Goal: Transaction & Acquisition: Obtain resource

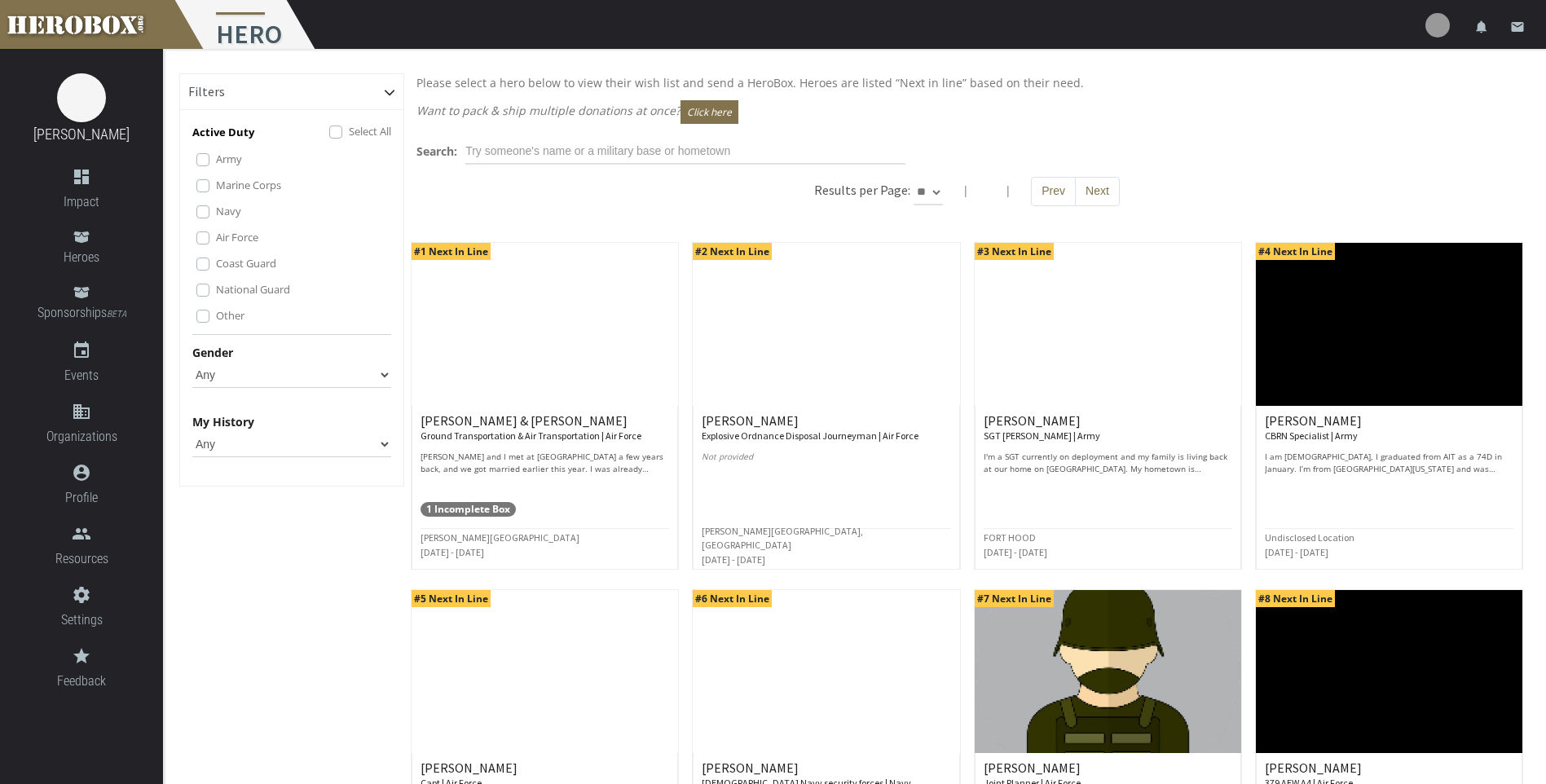
click at [220, 717] on div "Filters Active Duty Select All Army Marine Corps Navy Air Force Coast Guard Nat…" at bounding box center [292, 718] width 225 height 1290
click at [82, 425] on link "domain Organizations" at bounding box center [81, 424] width 163 height 61
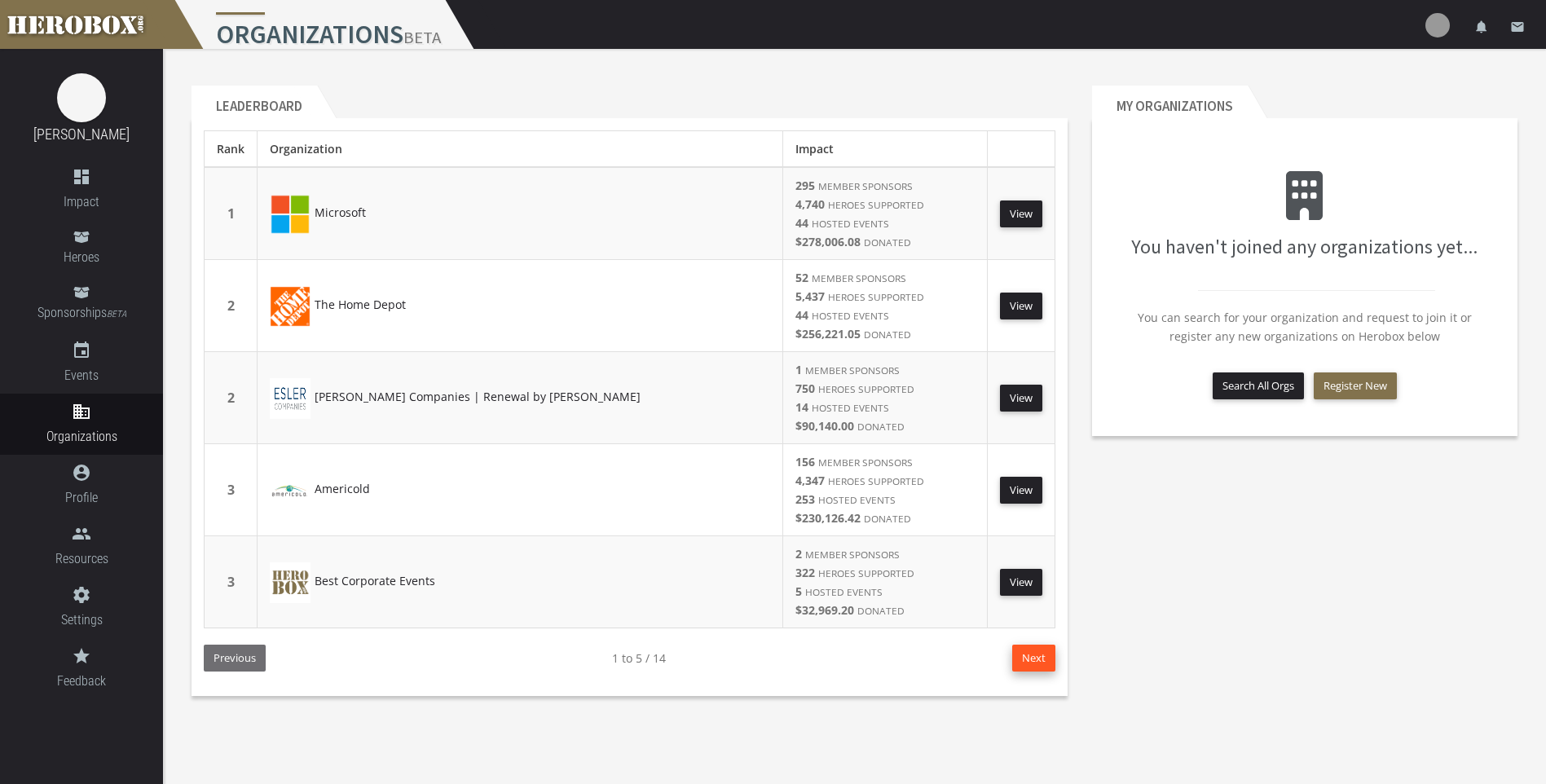
click at [1044, 656] on button "Next" at bounding box center [1034, 658] width 43 height 27
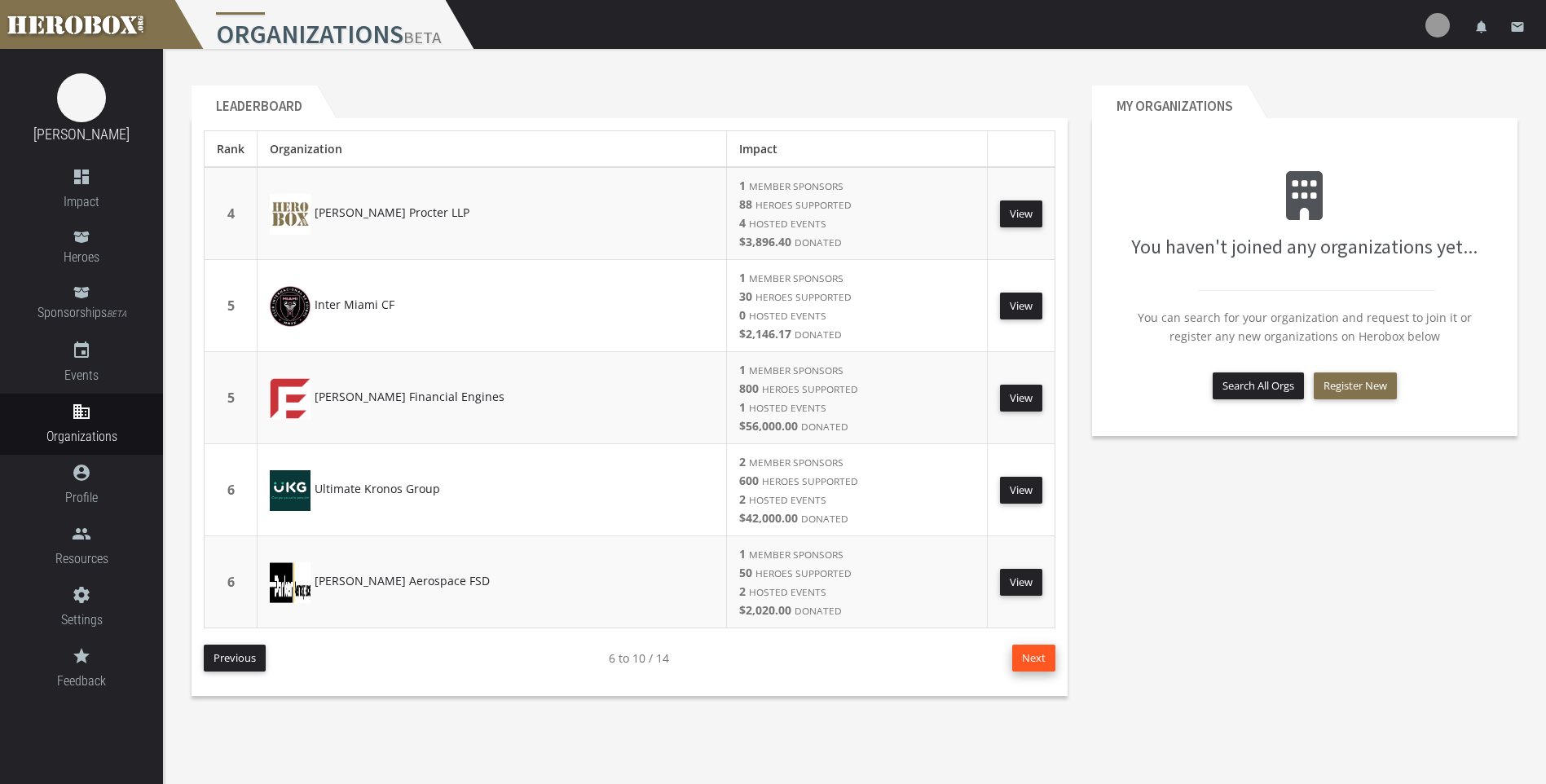
click at [1040, 658] on button "Next" at bounding box center [1034, 658] width 43 height 27
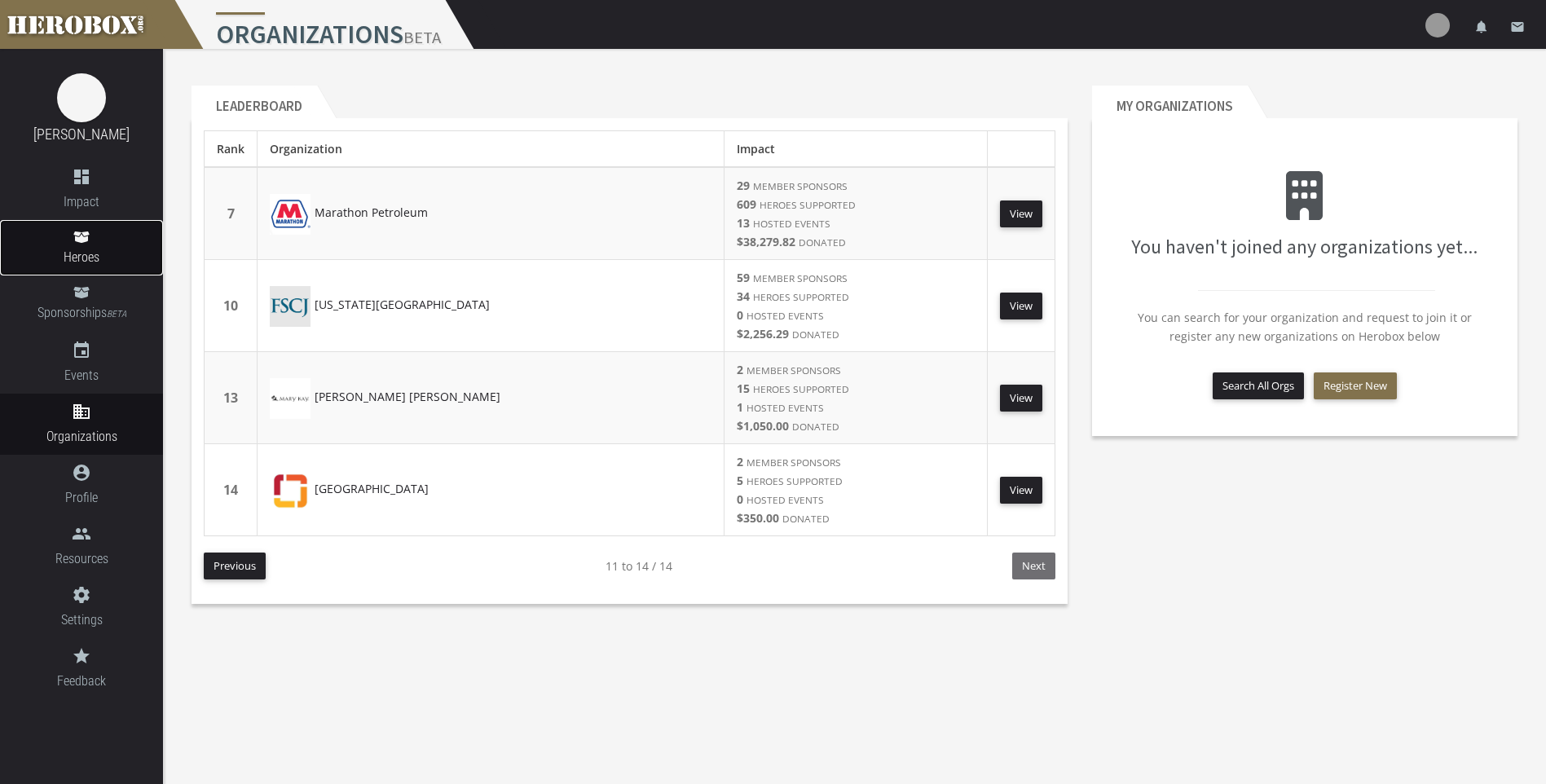
click at [89, 239] on icon at bounding box center [81, 237] width 16 height 13
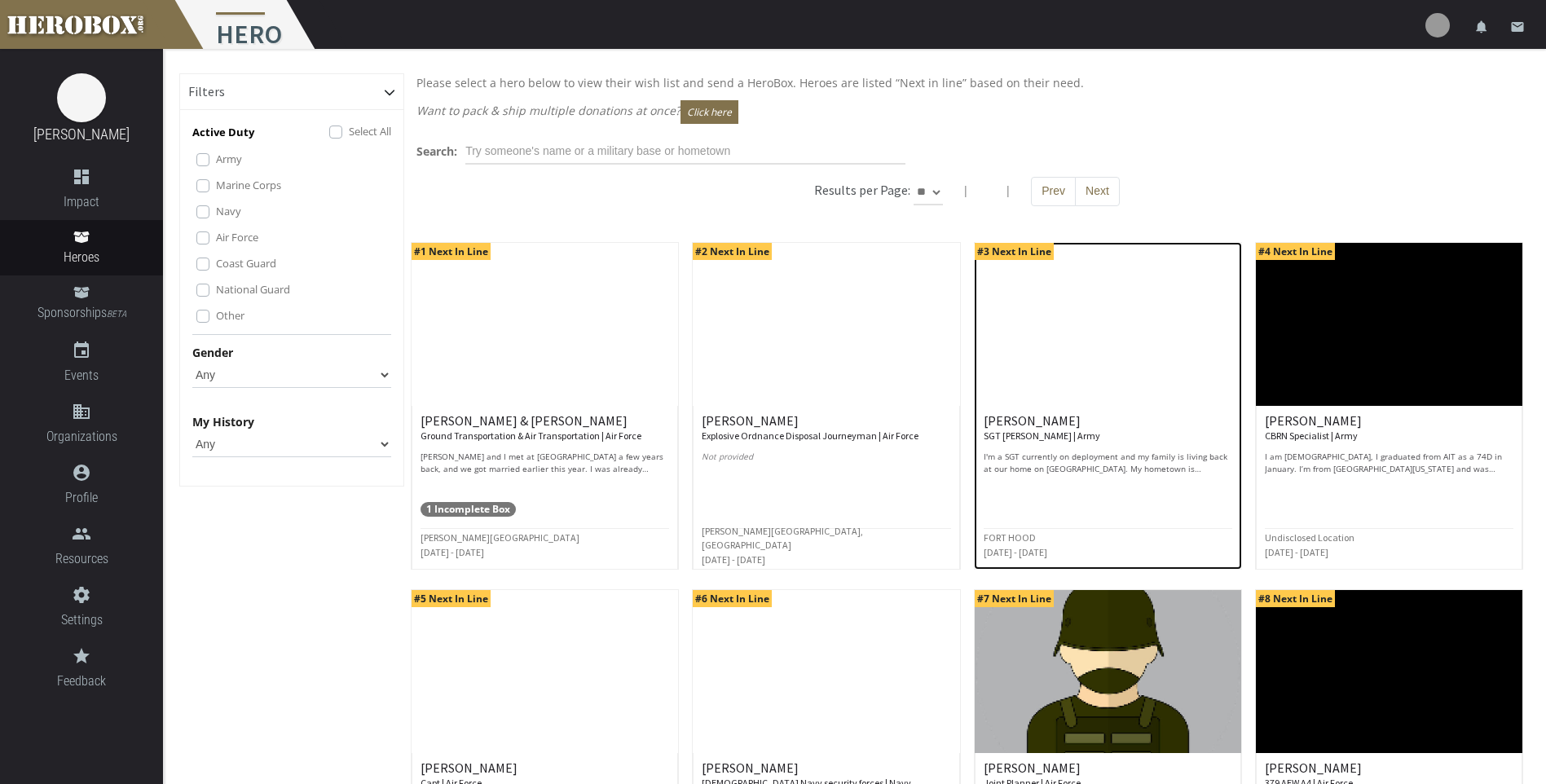
click at [1057, 447] on div "[PERSON_NAME] SGT [PERSON_NAME] | Army I'm a SGT currently on deployment and my…" at bounding box center [1108, 444] width 249 height 61
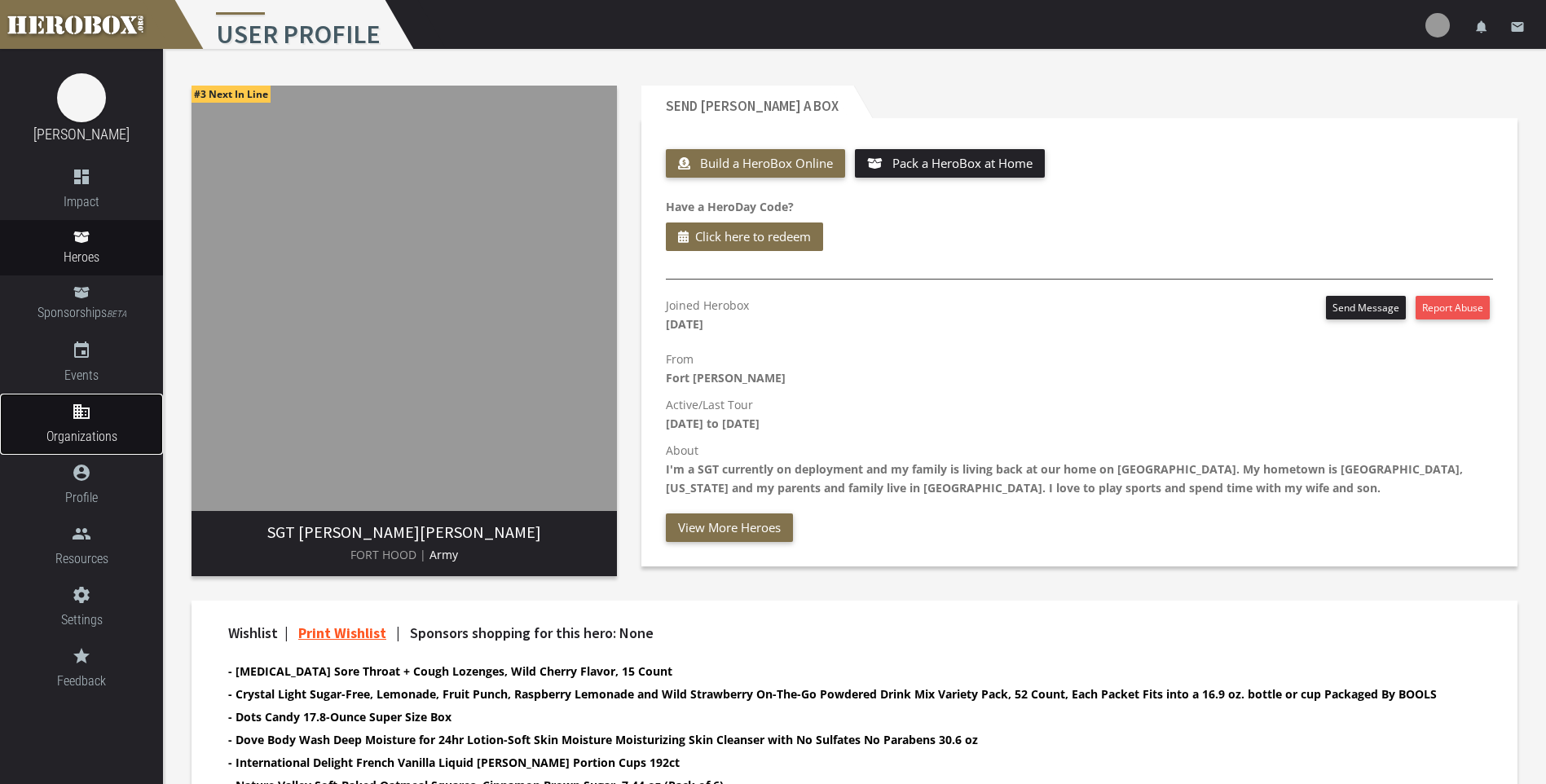
click at [77, 424] on link "domain Organizations" at bounding box center [81, 424] width 163 height 61
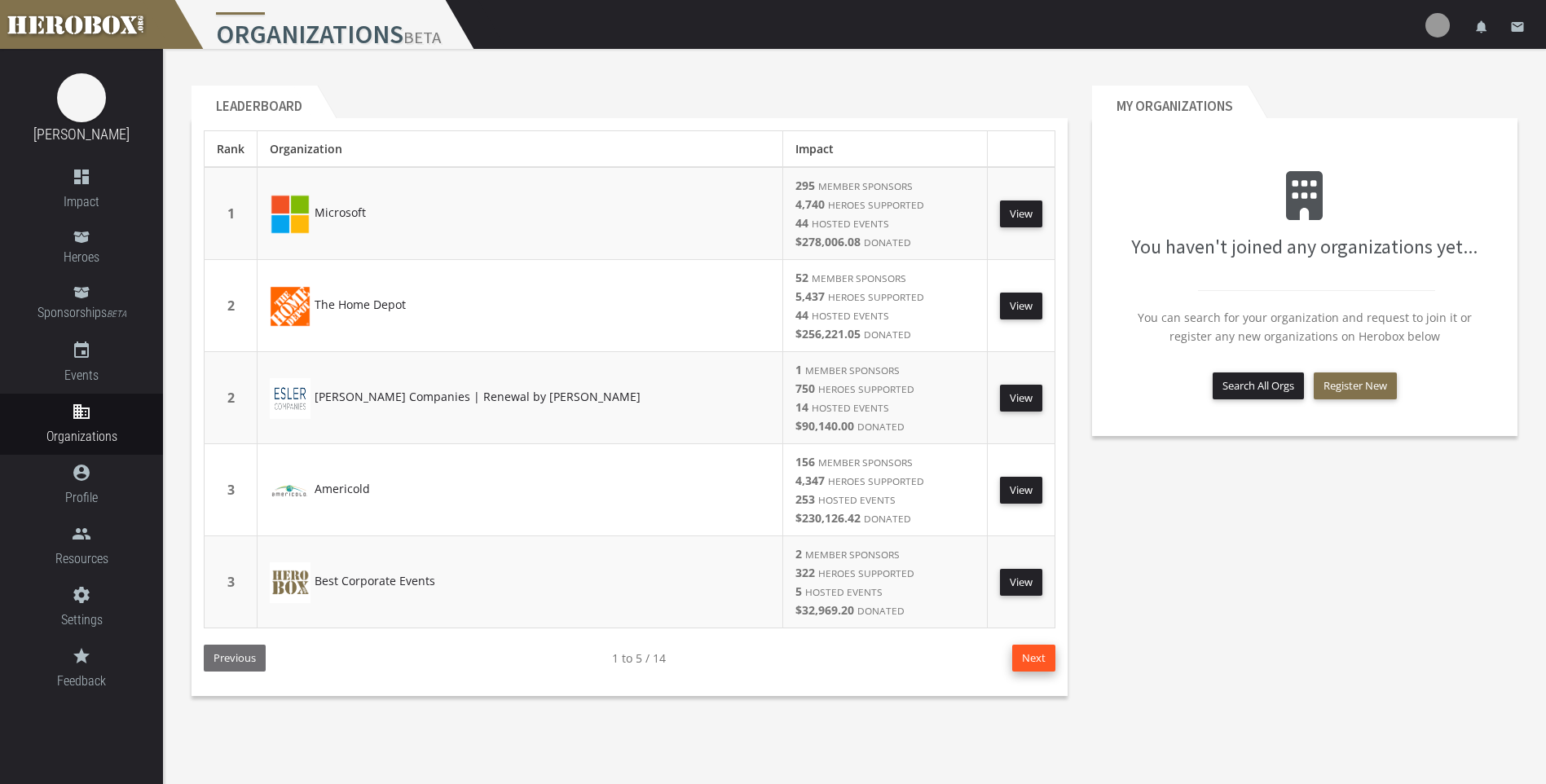
click at [1029, 660] on button "Next" at bounding box center [1034, 658] width 43 height 27
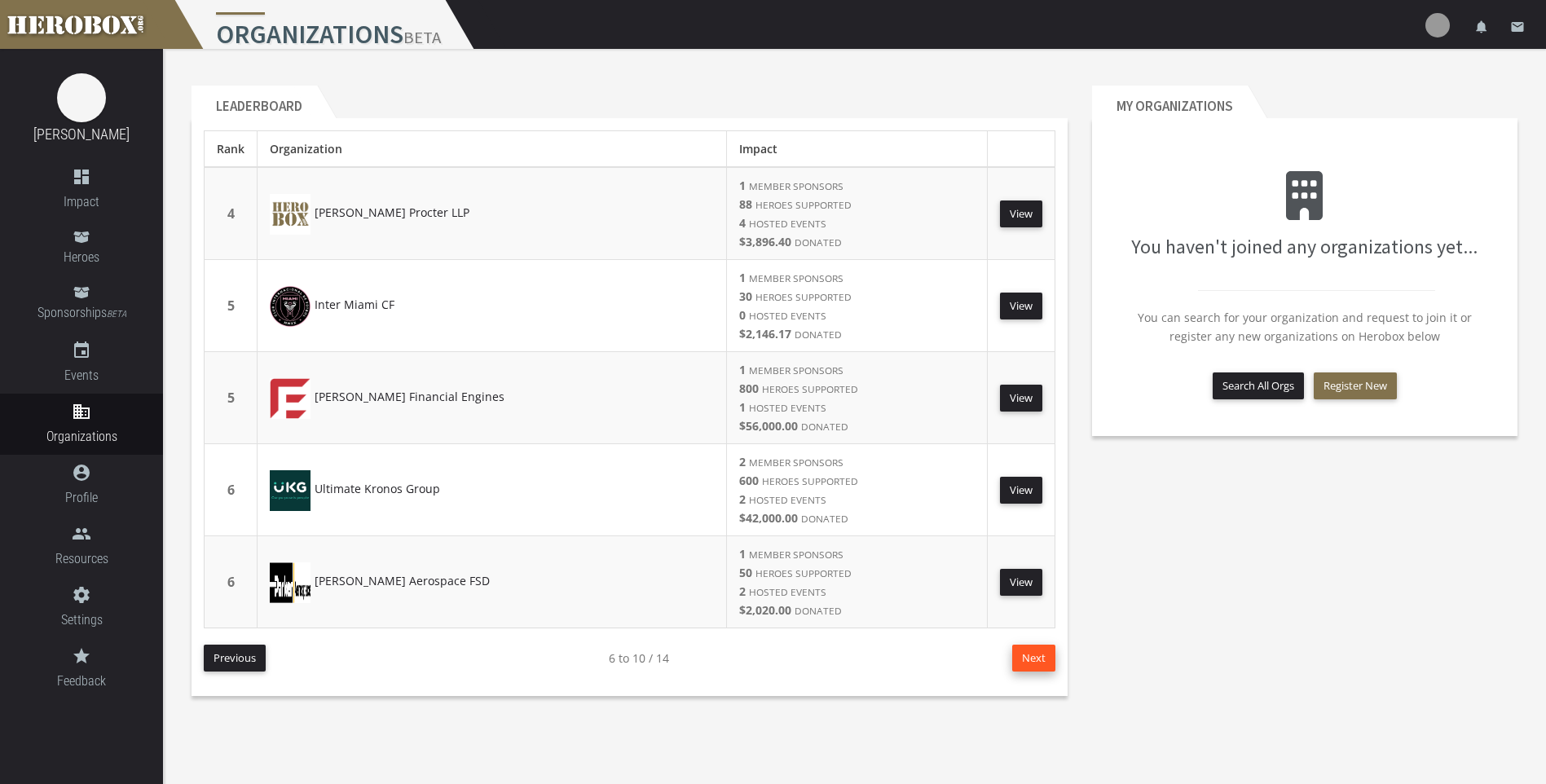
click at [1034, 656] on button "Next" at bounding box center [1034, 658] width 43 height 27
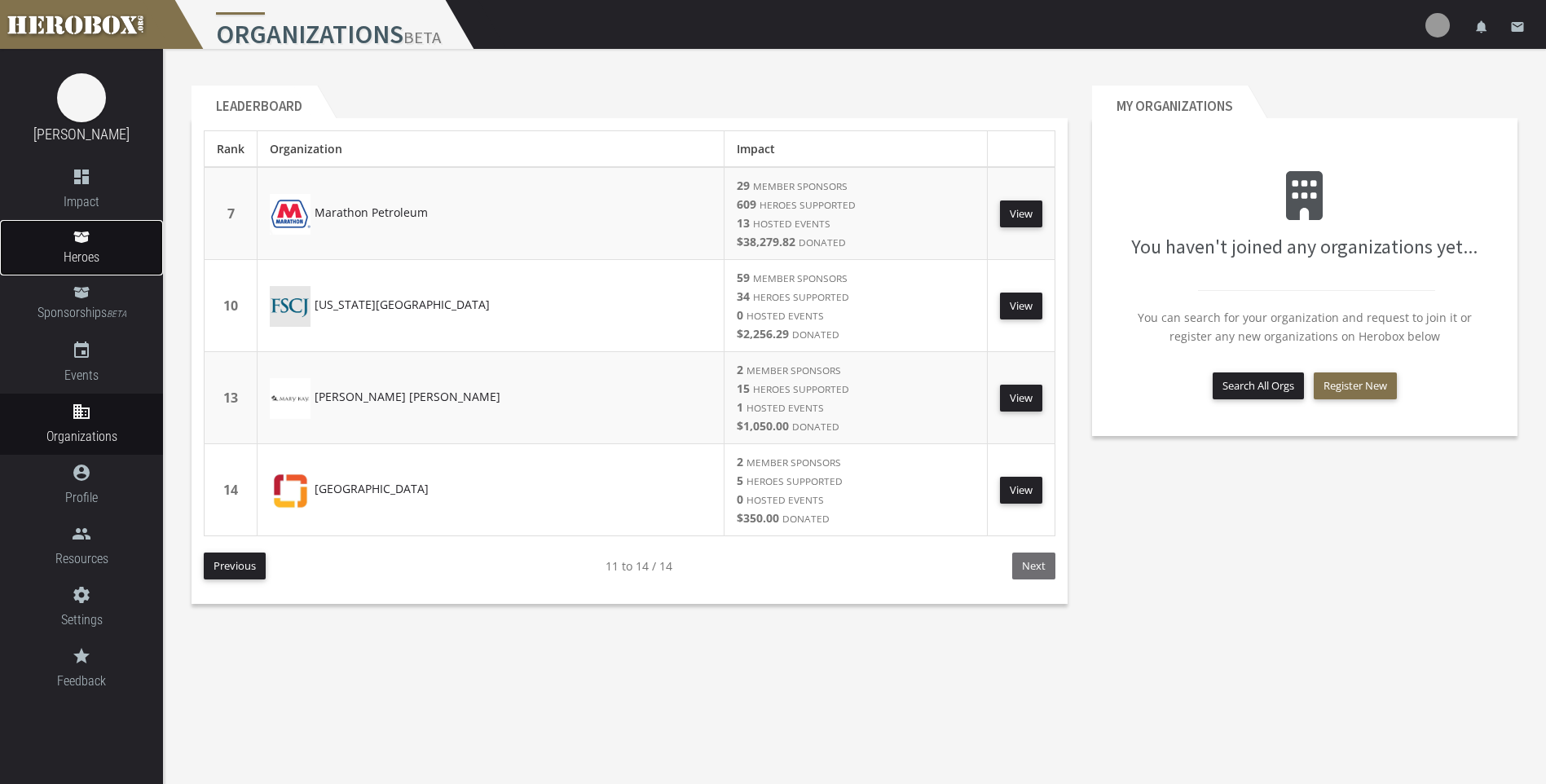
click at [77, 239] on icon at bounding box center [81, 237] width 15 height 11
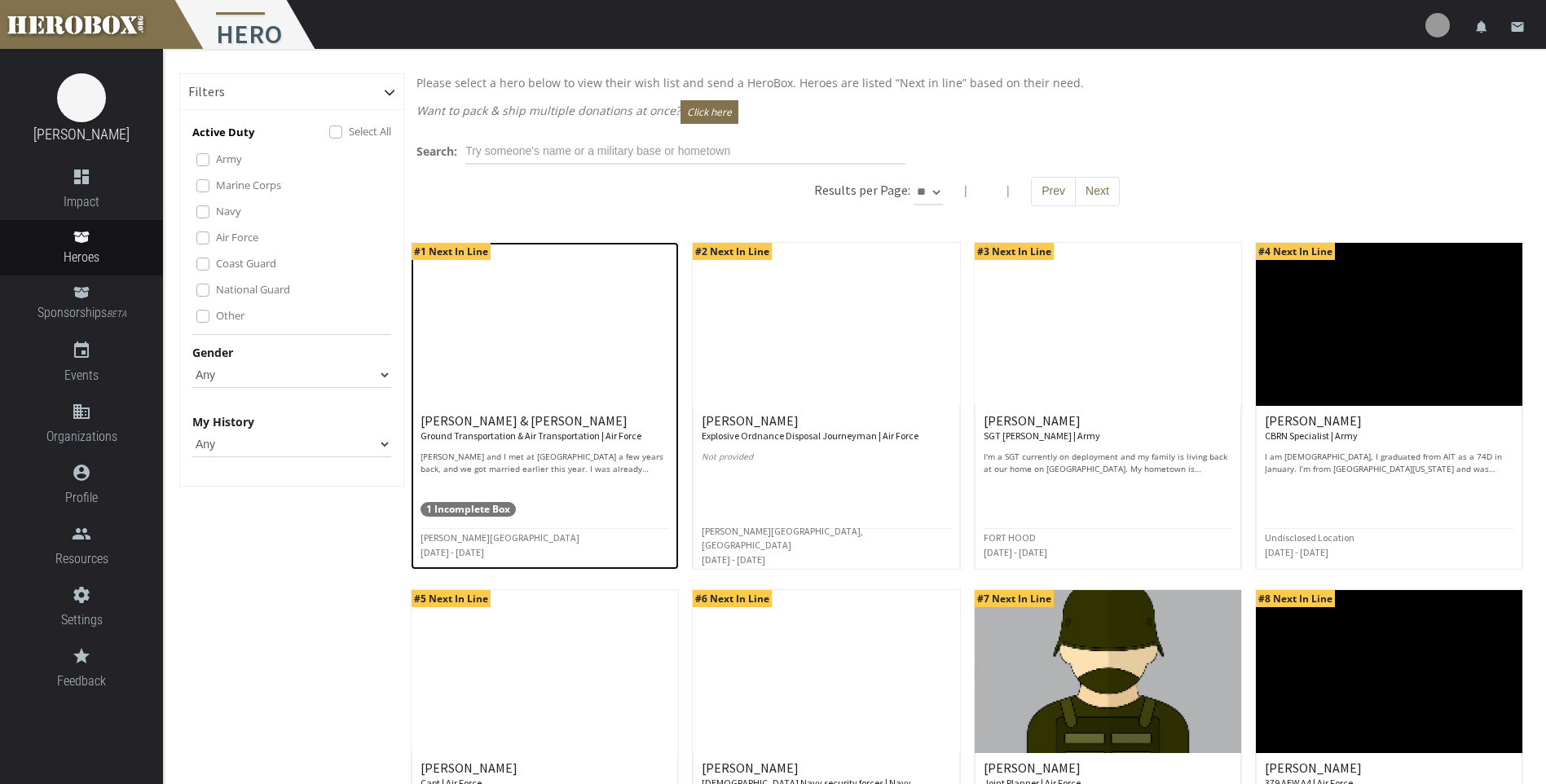
click at [584, 454] on p "[PERSON_NAME] and I met at [GEOGRAPHIC_DATA] a few years back, and we got marri…" at bounding box center [545, 462] width 249 height 25
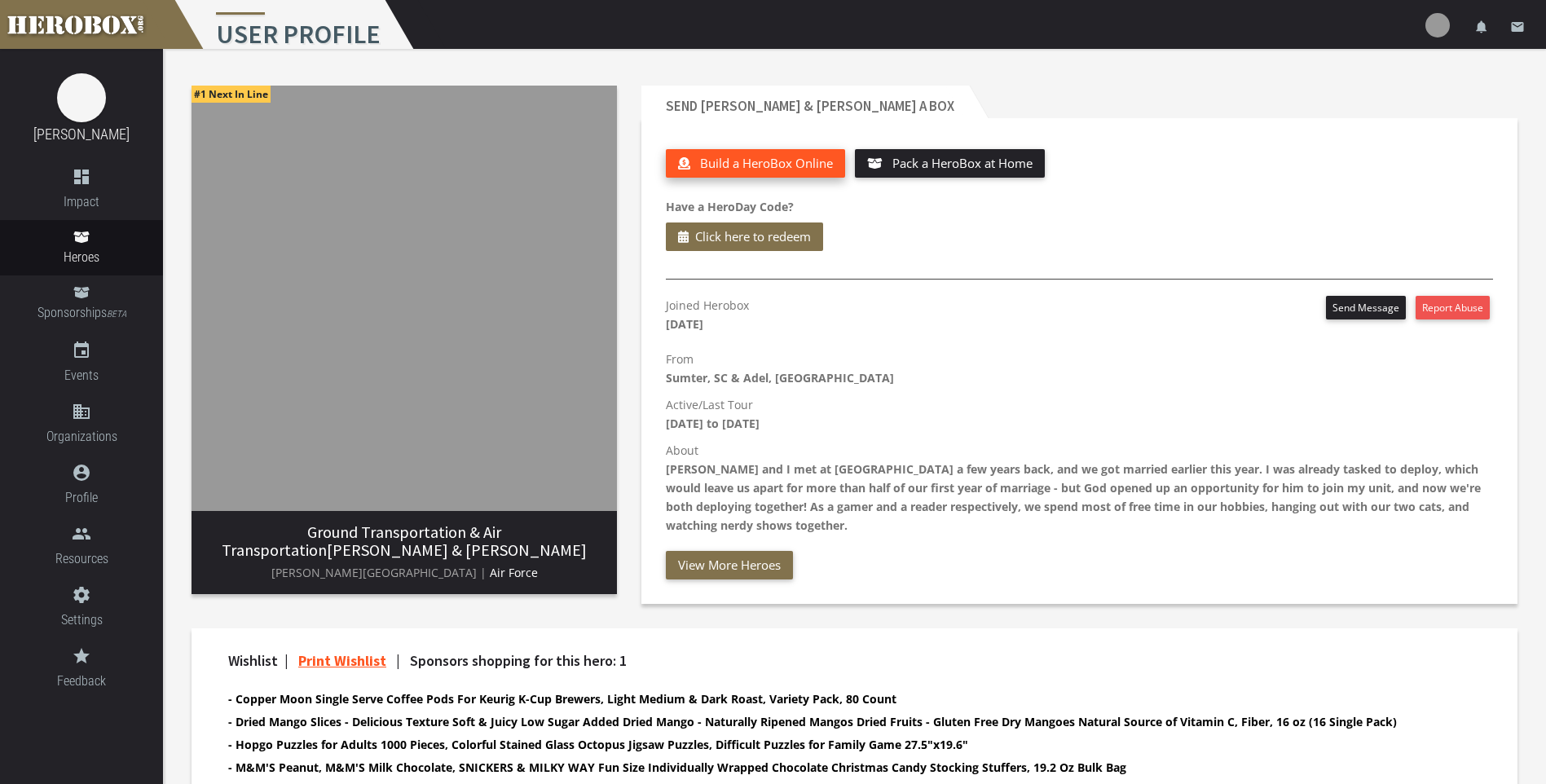
click at [750, 162] on span "Build a HeroBox Online" at bounding box center [766, 163] width 133 height 16
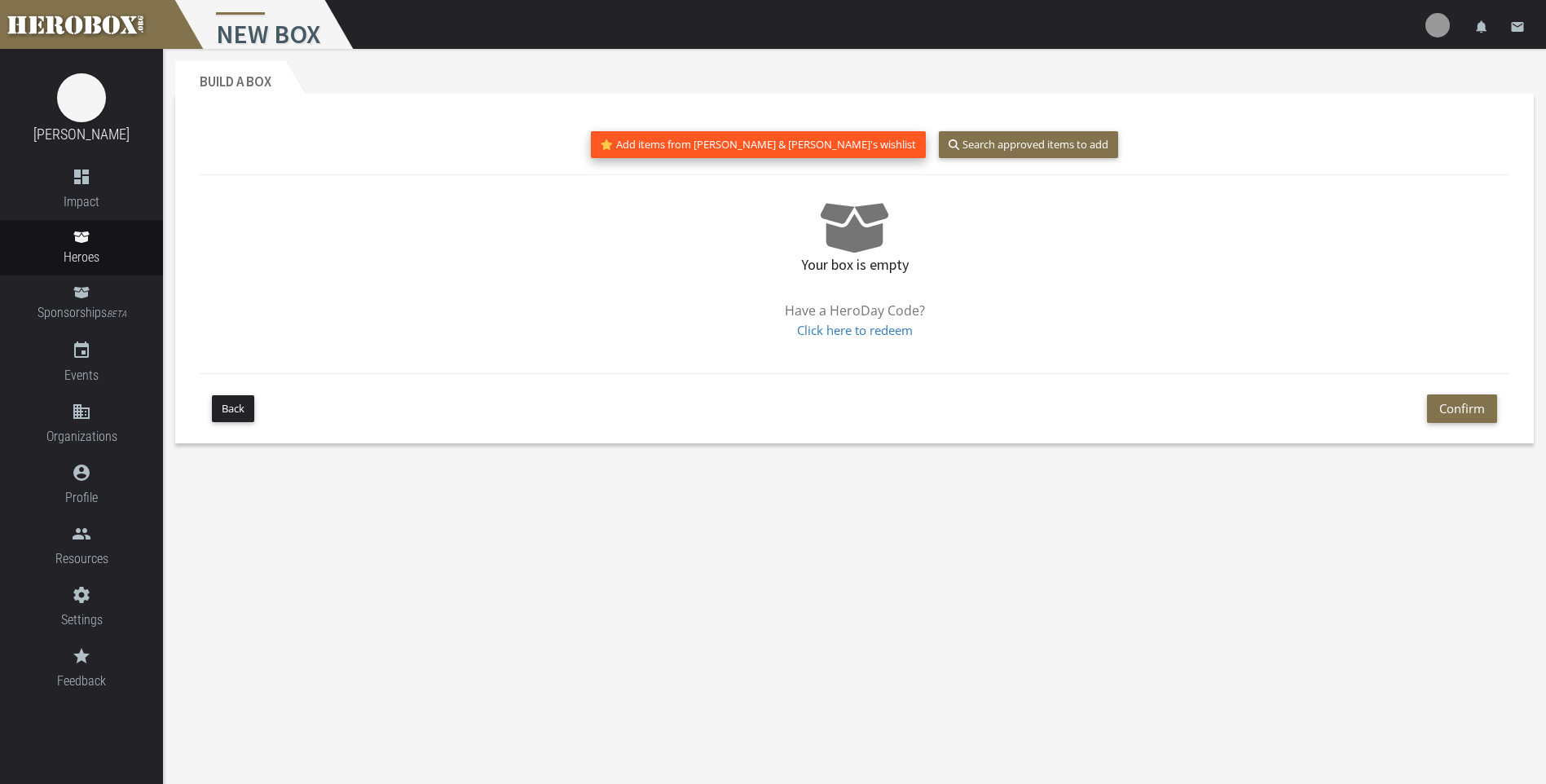
click at [756, 141] on button "Add items from [PERSON_NAME] & [PERSON_NAME]'s wishlist" at bounding box center [758, 145] width 335 height 27
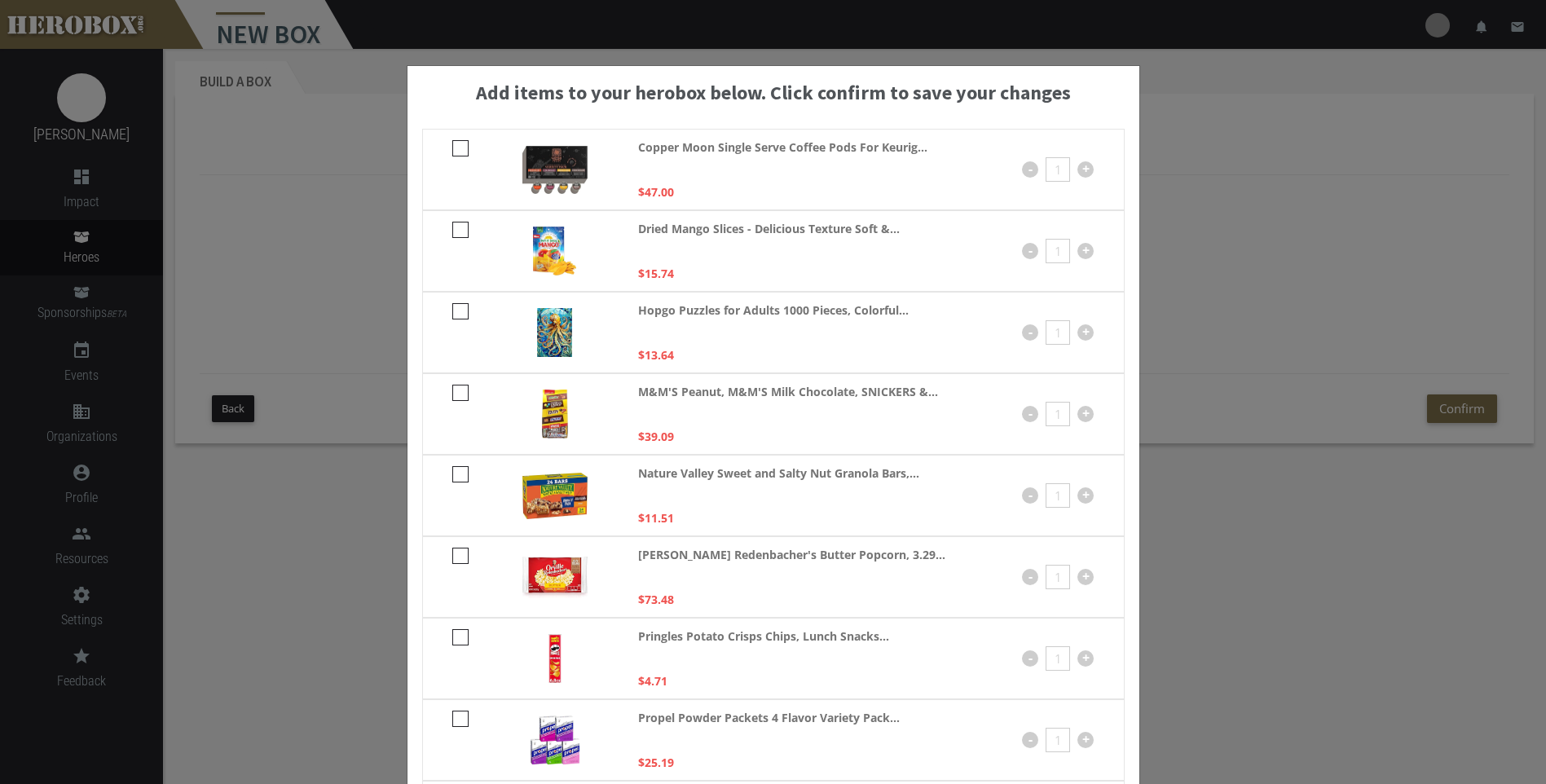
scroll to position [306, 0]
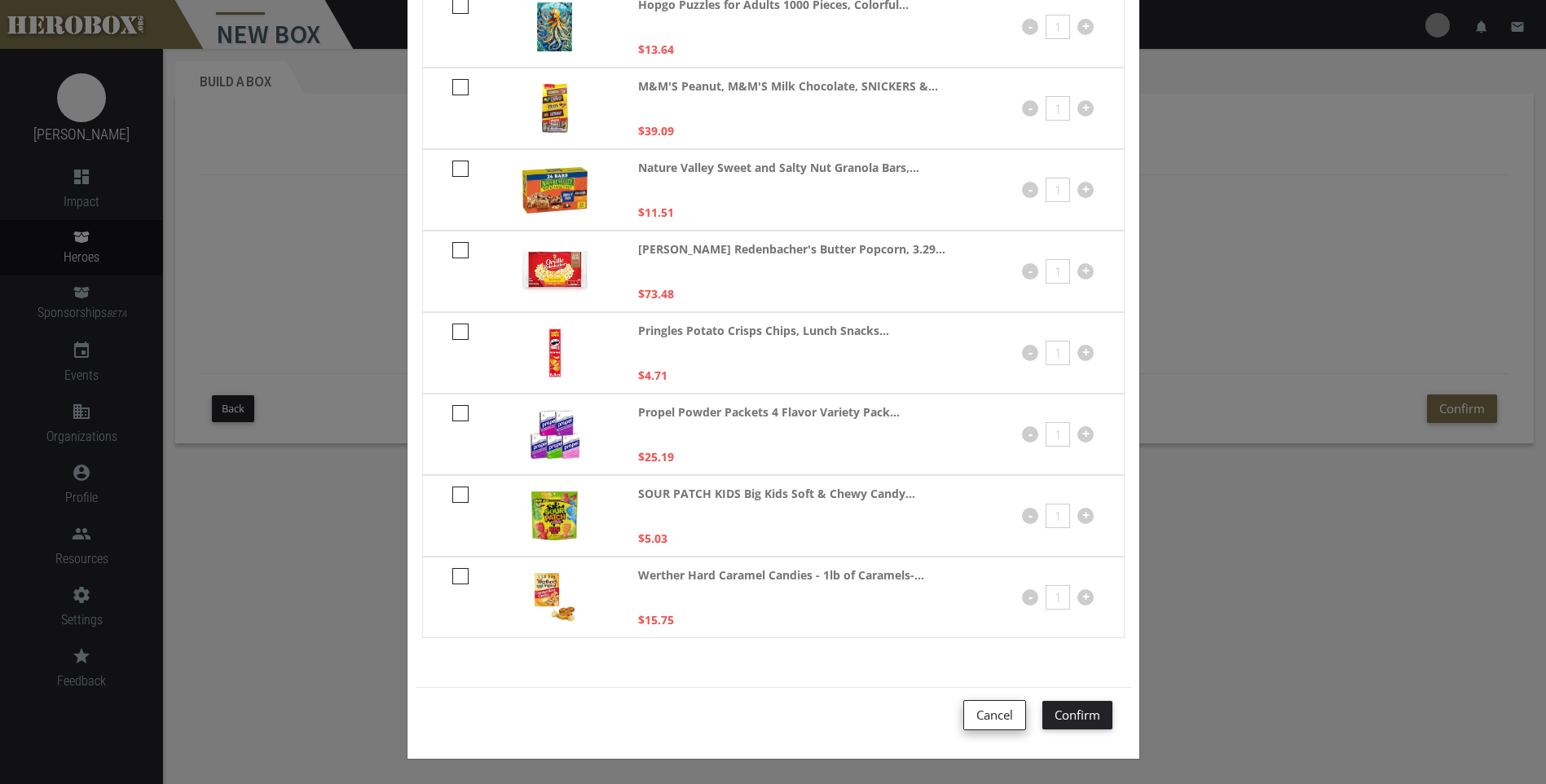
click at [986, 712] on button "Cancel" at bounding box center [994, 714] width 63 height 30
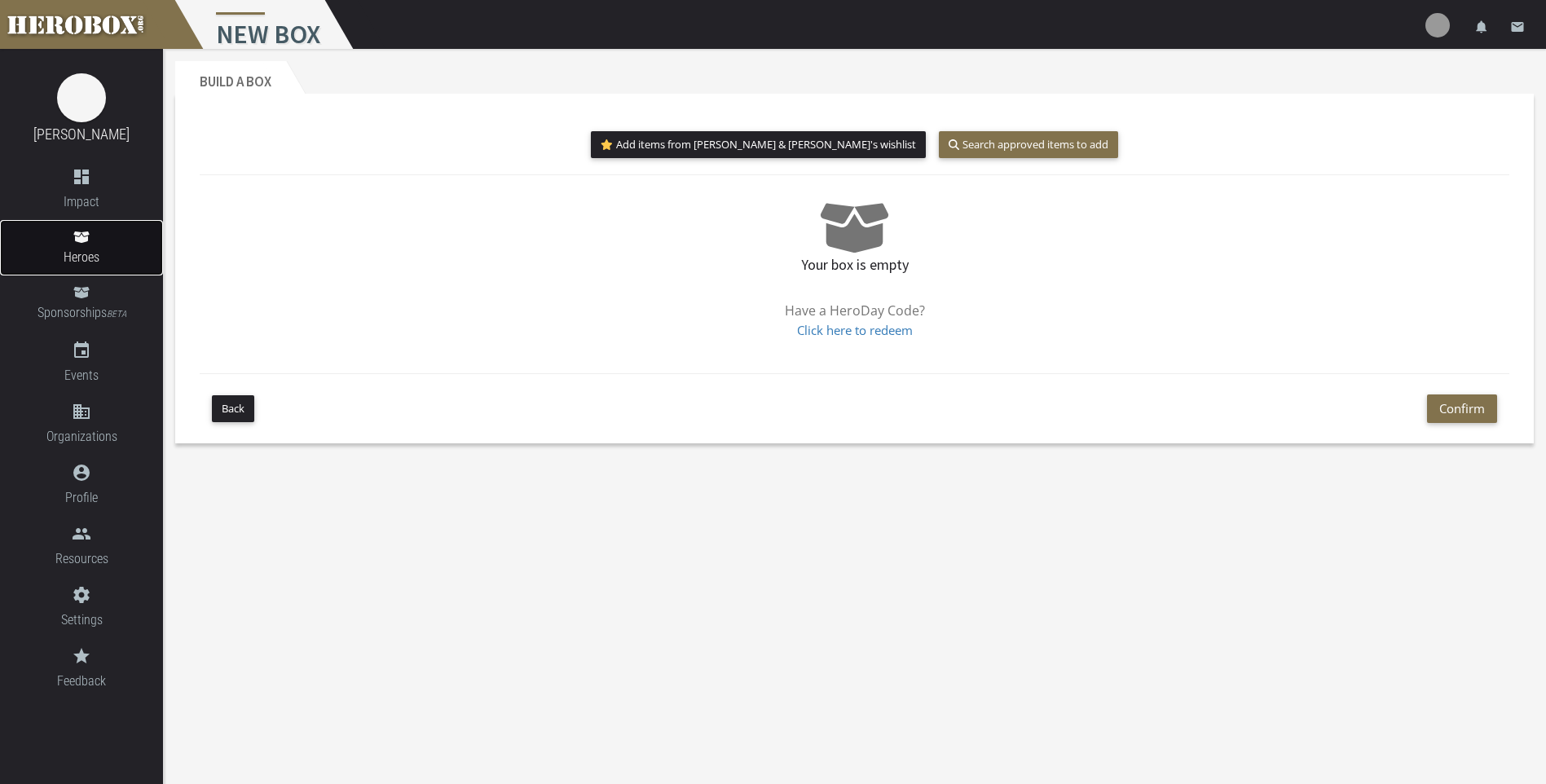
click at [84, 245] on link "Heroes" at bounding box center [81, 247] width 163 height 55
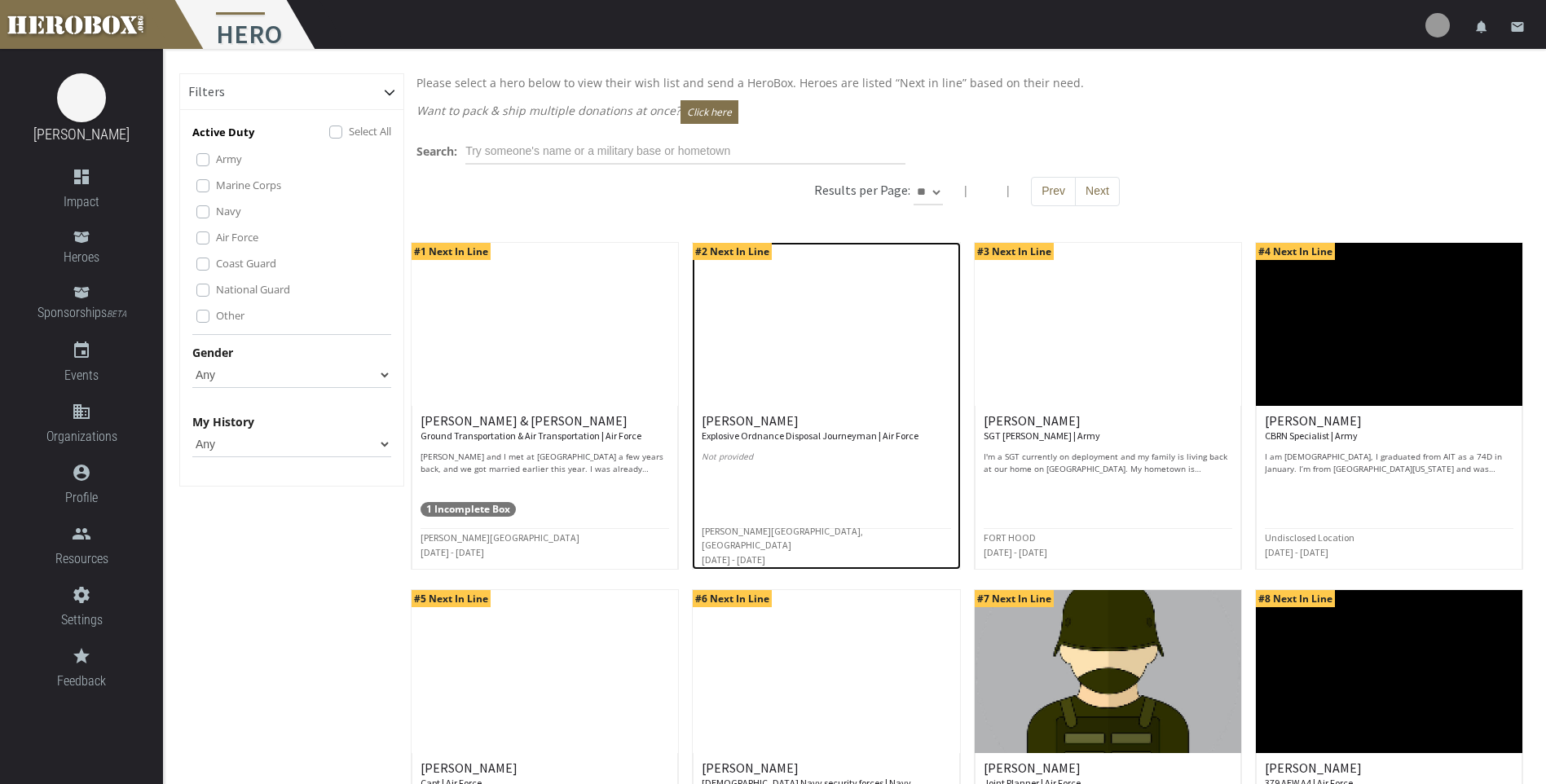
click at [805, 441] on small "Explosive Ordnance Disposal Journeyman | Air Force" at bounding box center [810, 435] width 217 height 12
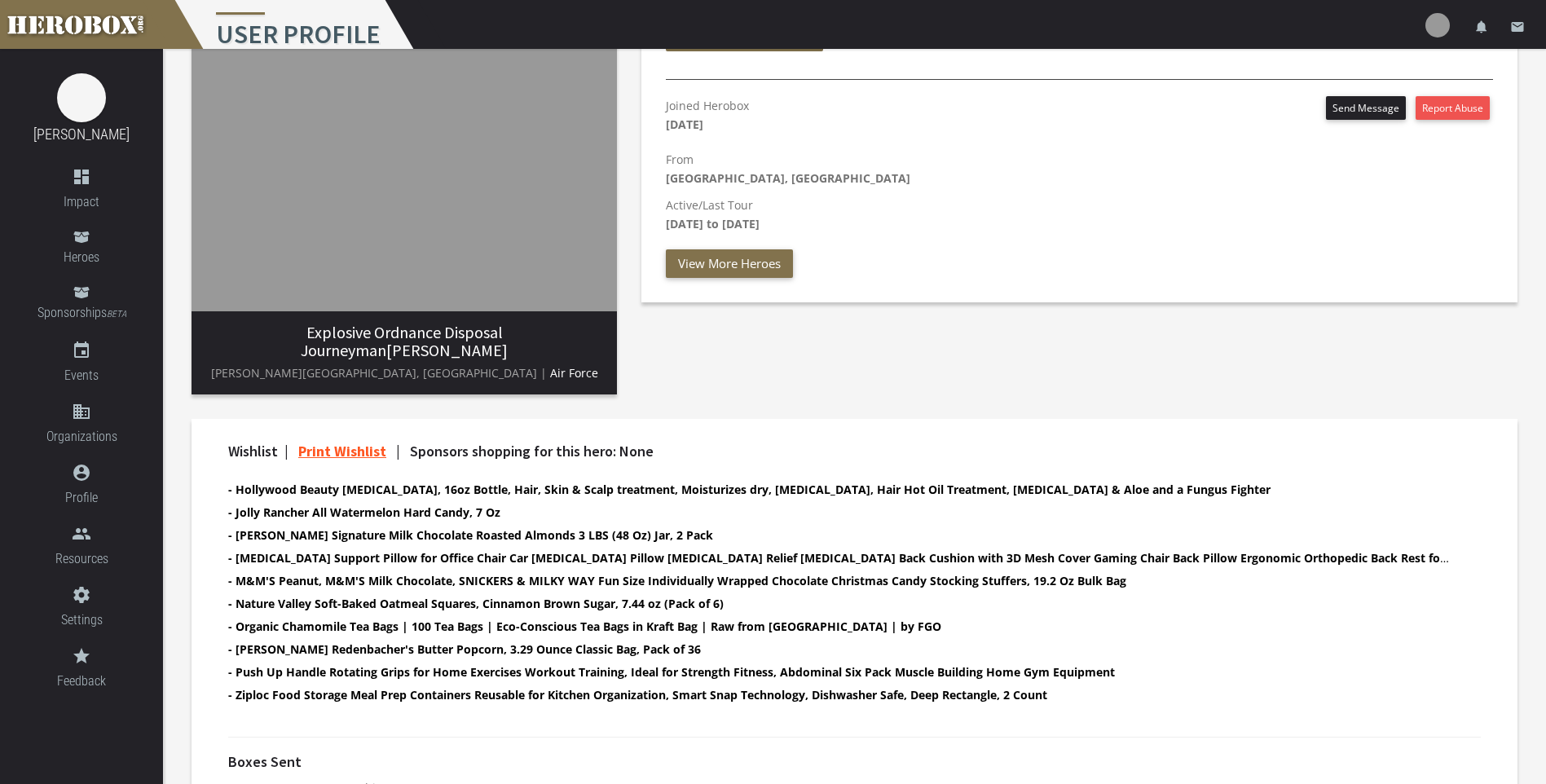
scroll to position [232, 0]
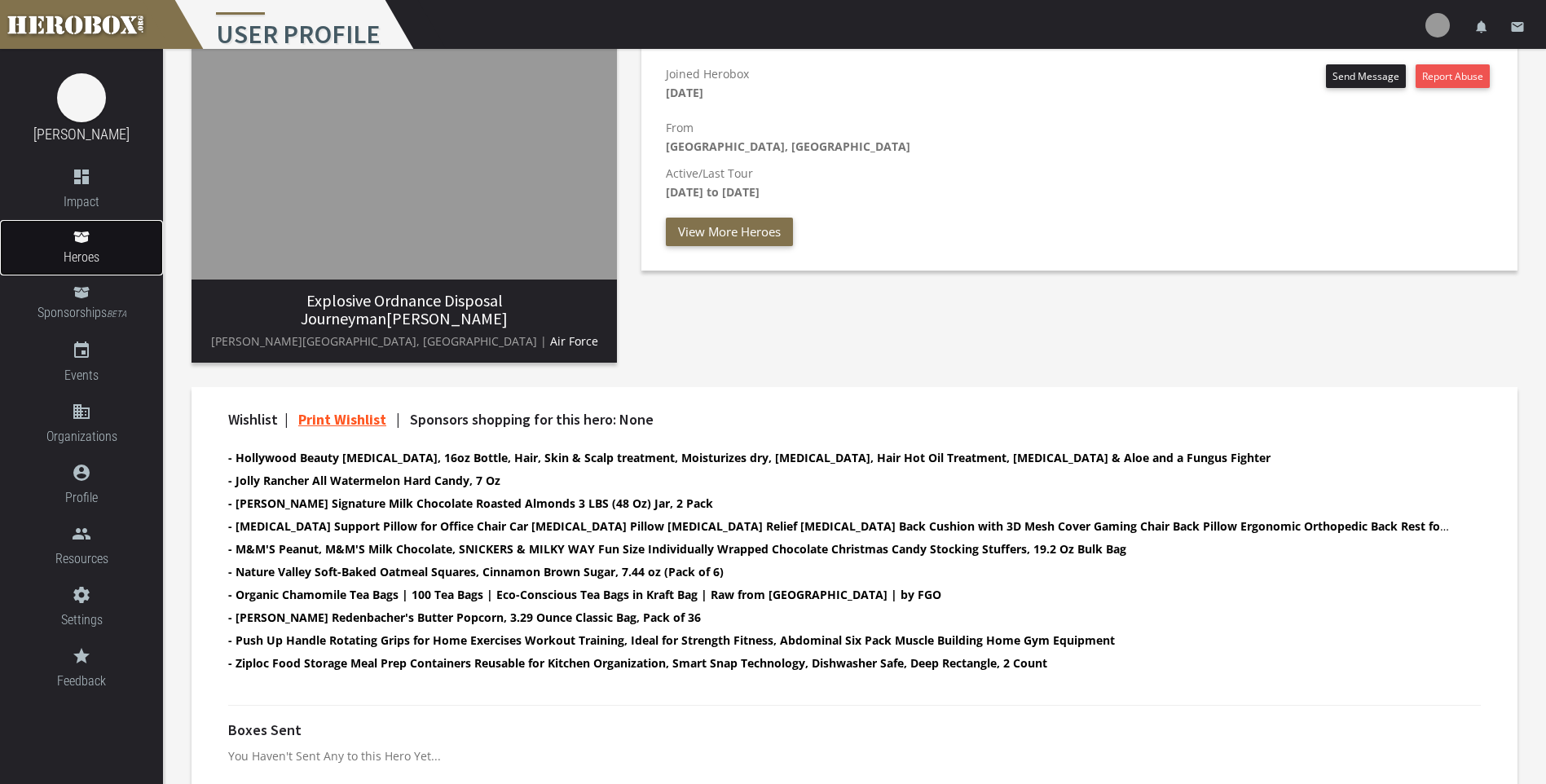
click at [94, 253] on span "Heroes" at bounding box center [81, 257] width 163 height 20
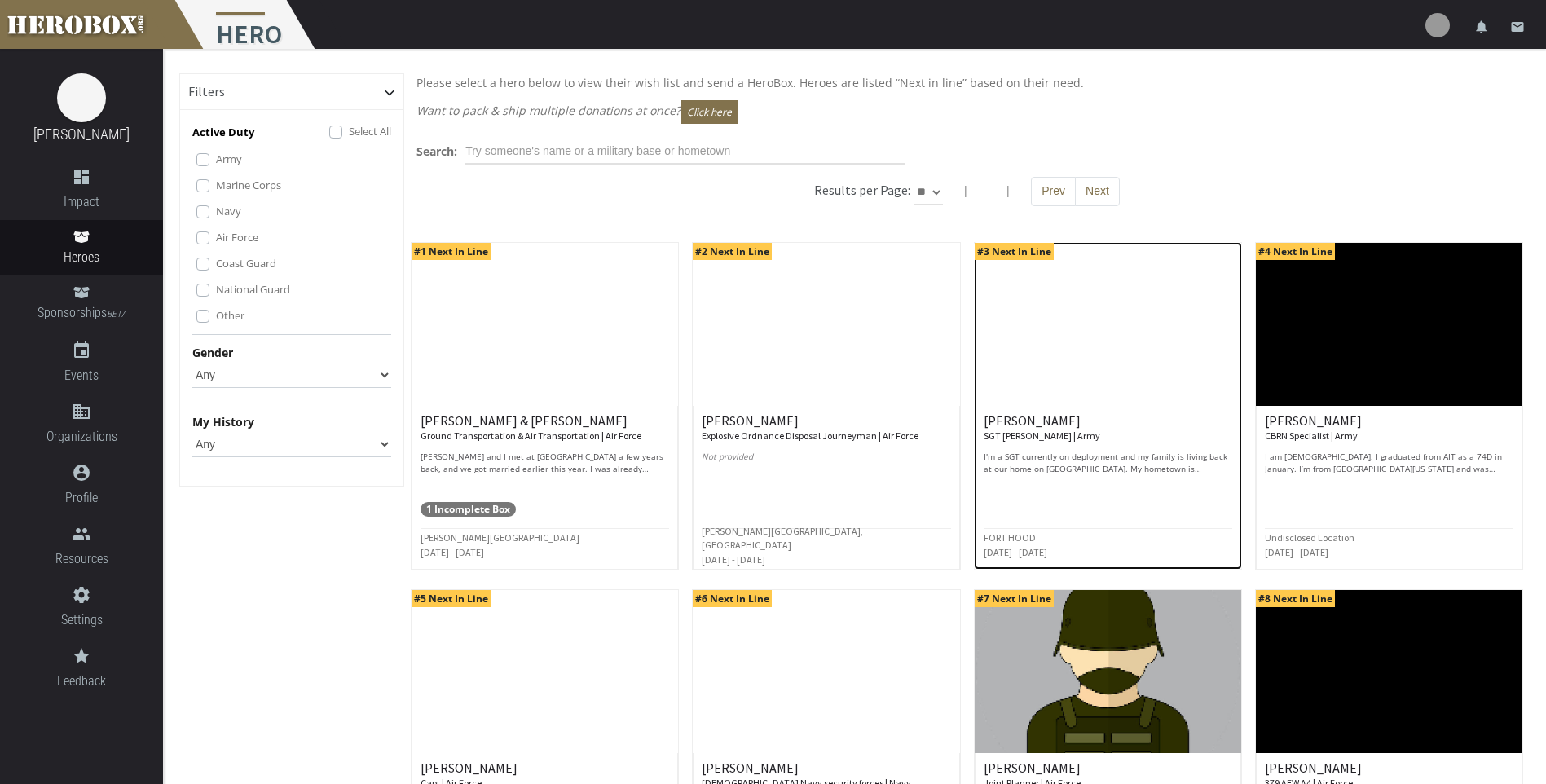
click at [1102, 457] on p "I'm a SGT currently on deployment and my family is living back at our home on […" at bounding box center [1108, 462] width 249 height 25
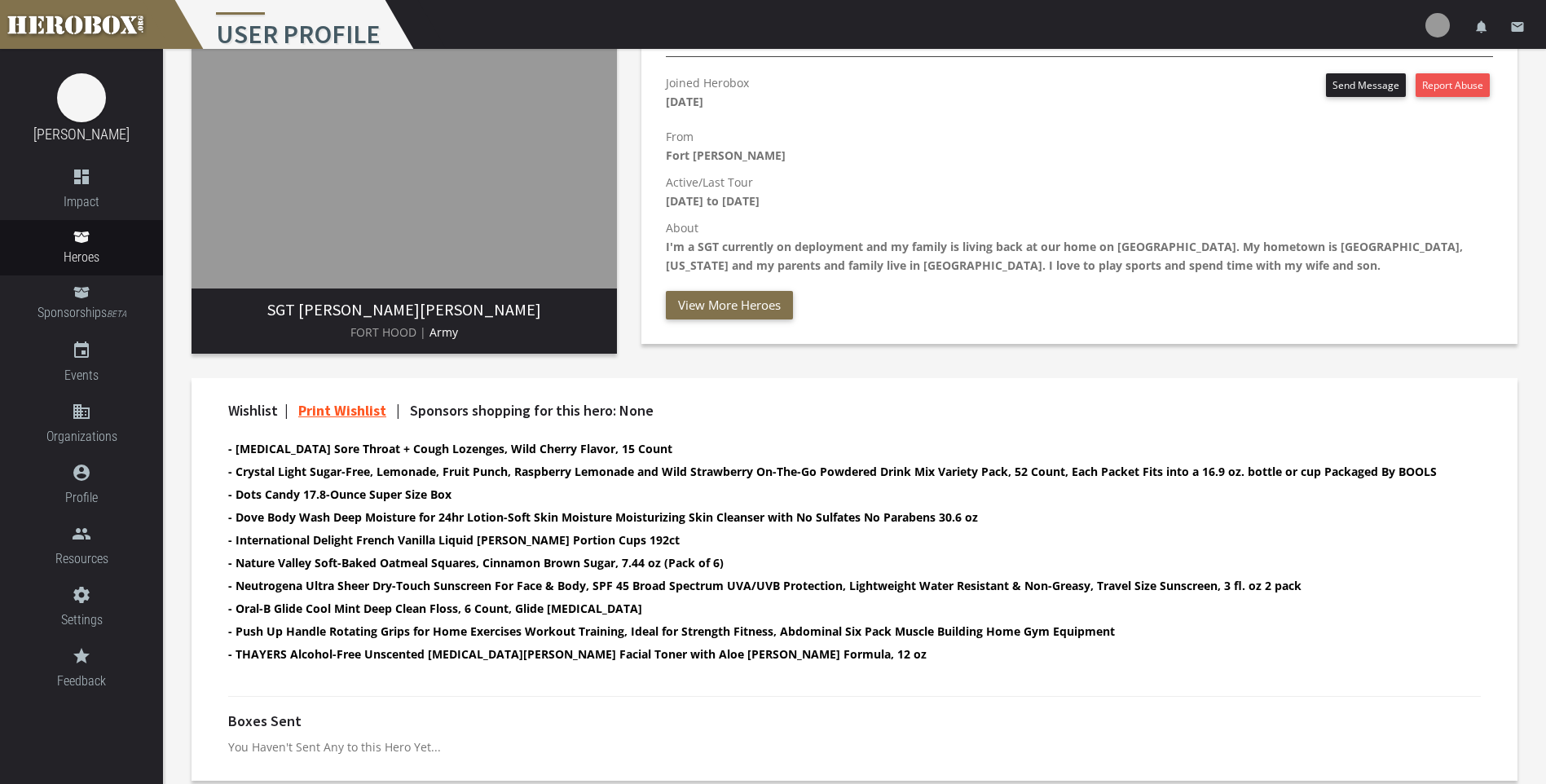
scroll to position [232, 0]
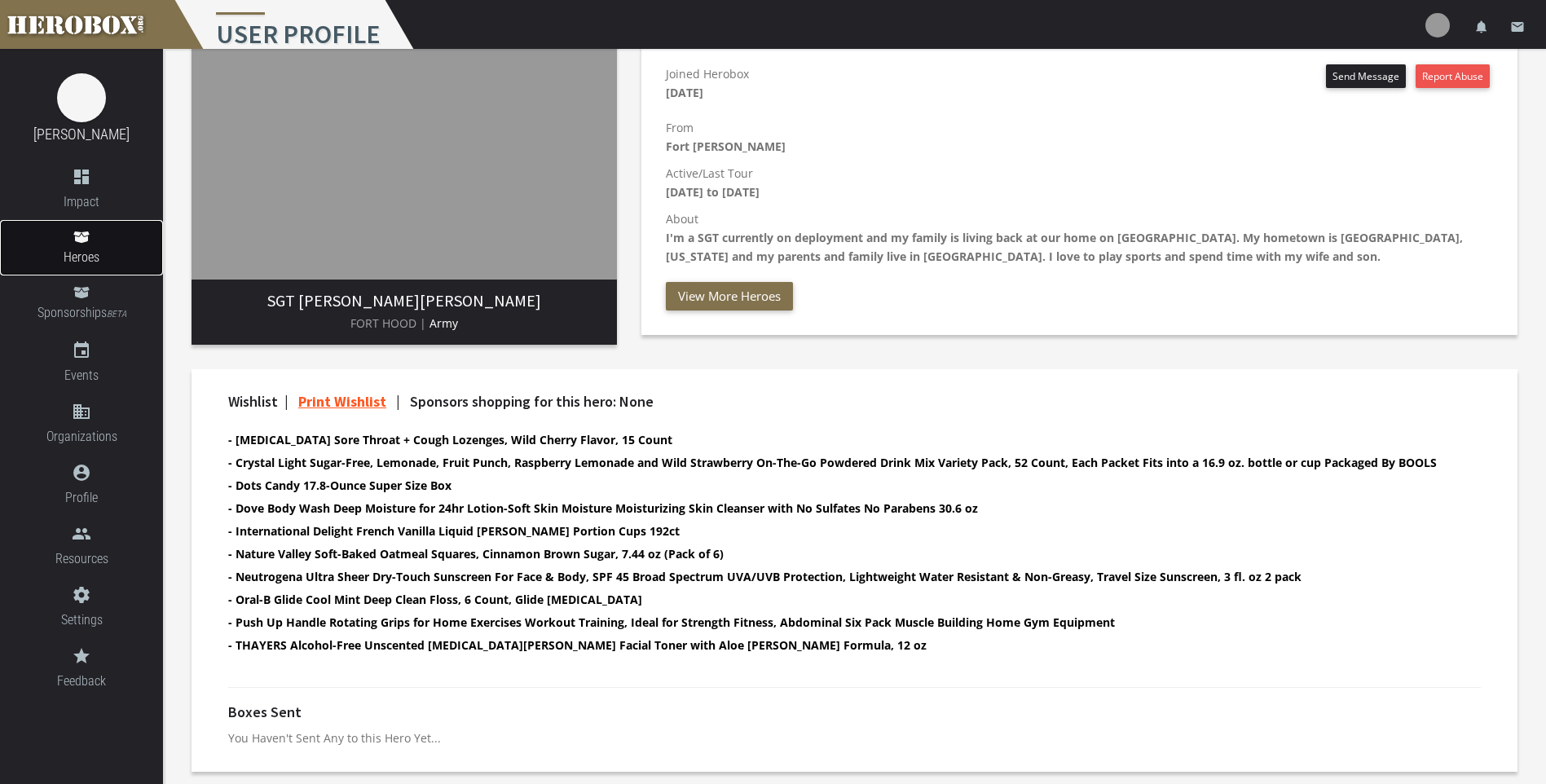
click at [78, 240] on icon at bounding box center [81, 237] width 15 height 11
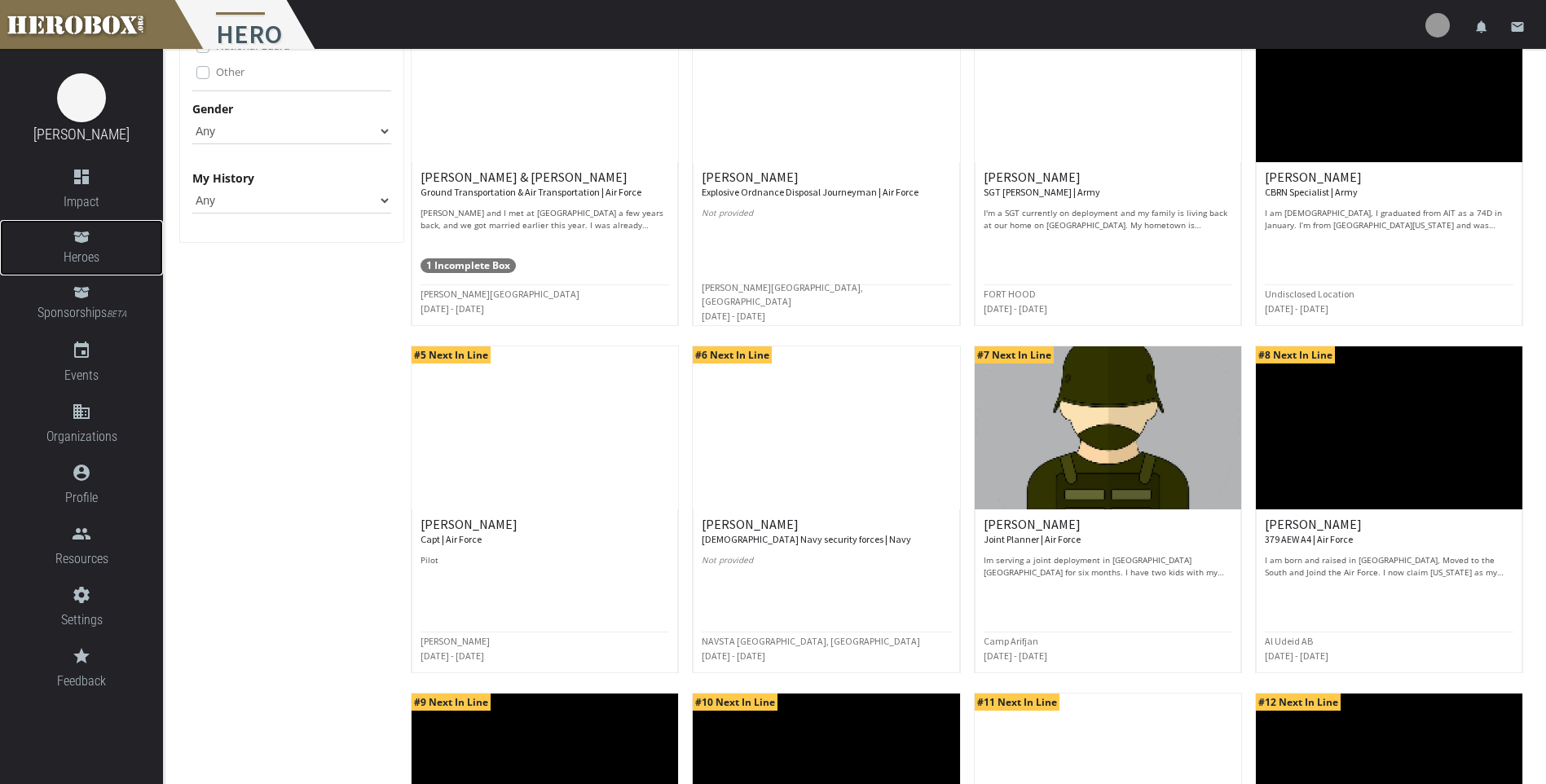
scroll to position [244, 0]
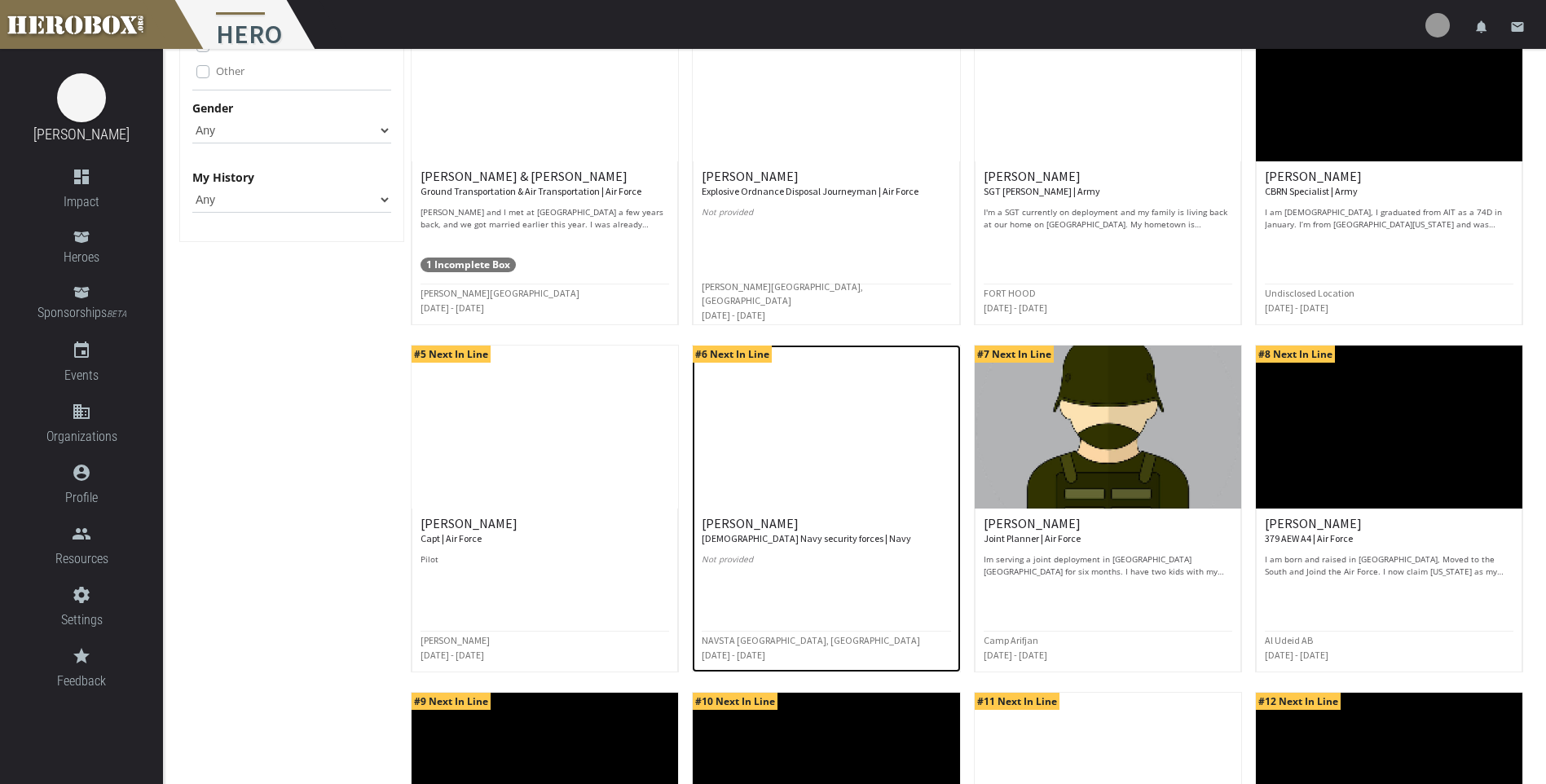
click at [767, 536] on small "[DEMOGRAPHIC_DATA] Navy security forces | Navy" at bounding box center [806, 538] width 209 height 12
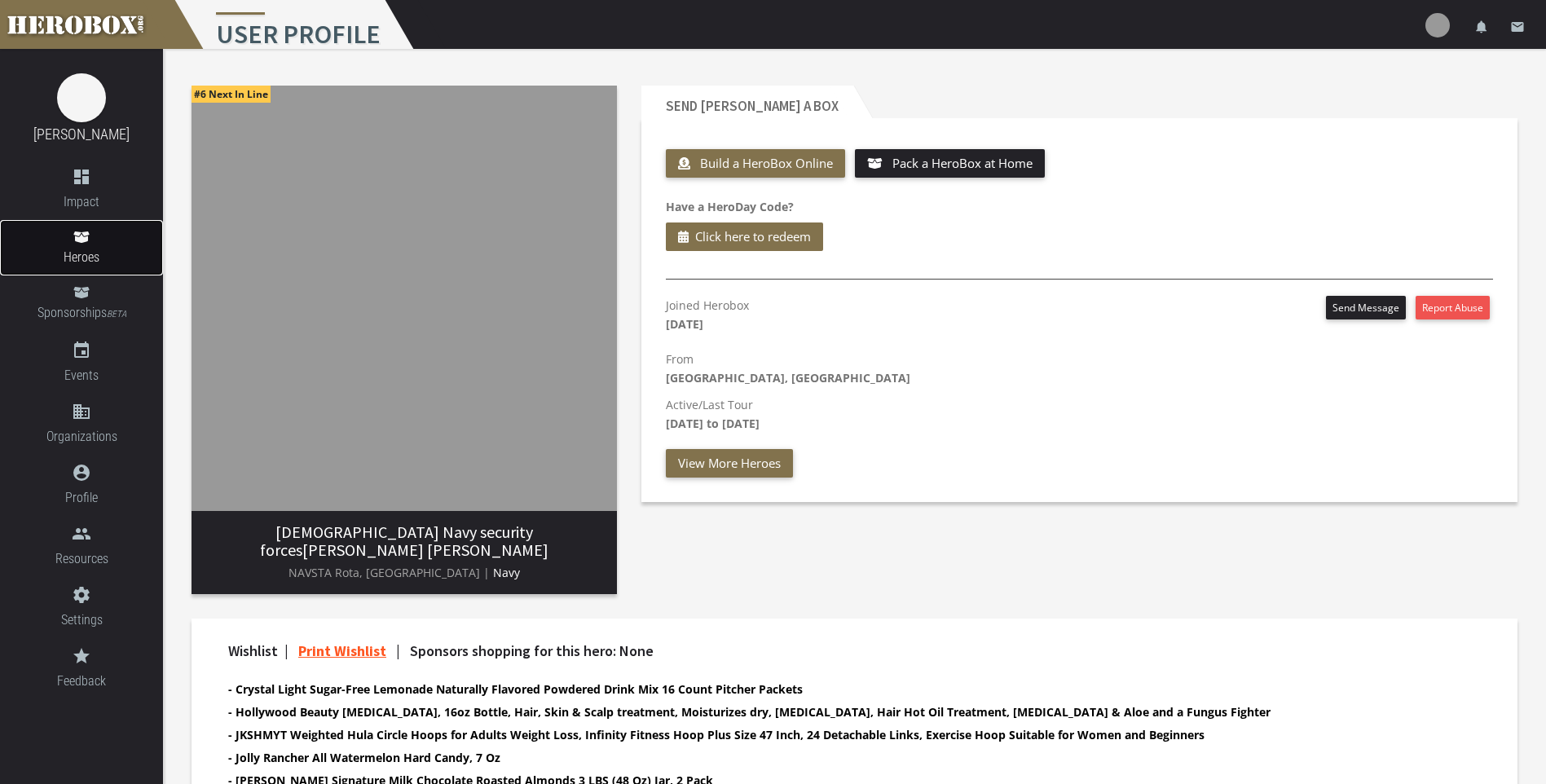
click at [84, 246] on link "Heroes" at bounding box center [81, 247] width 163 height 55
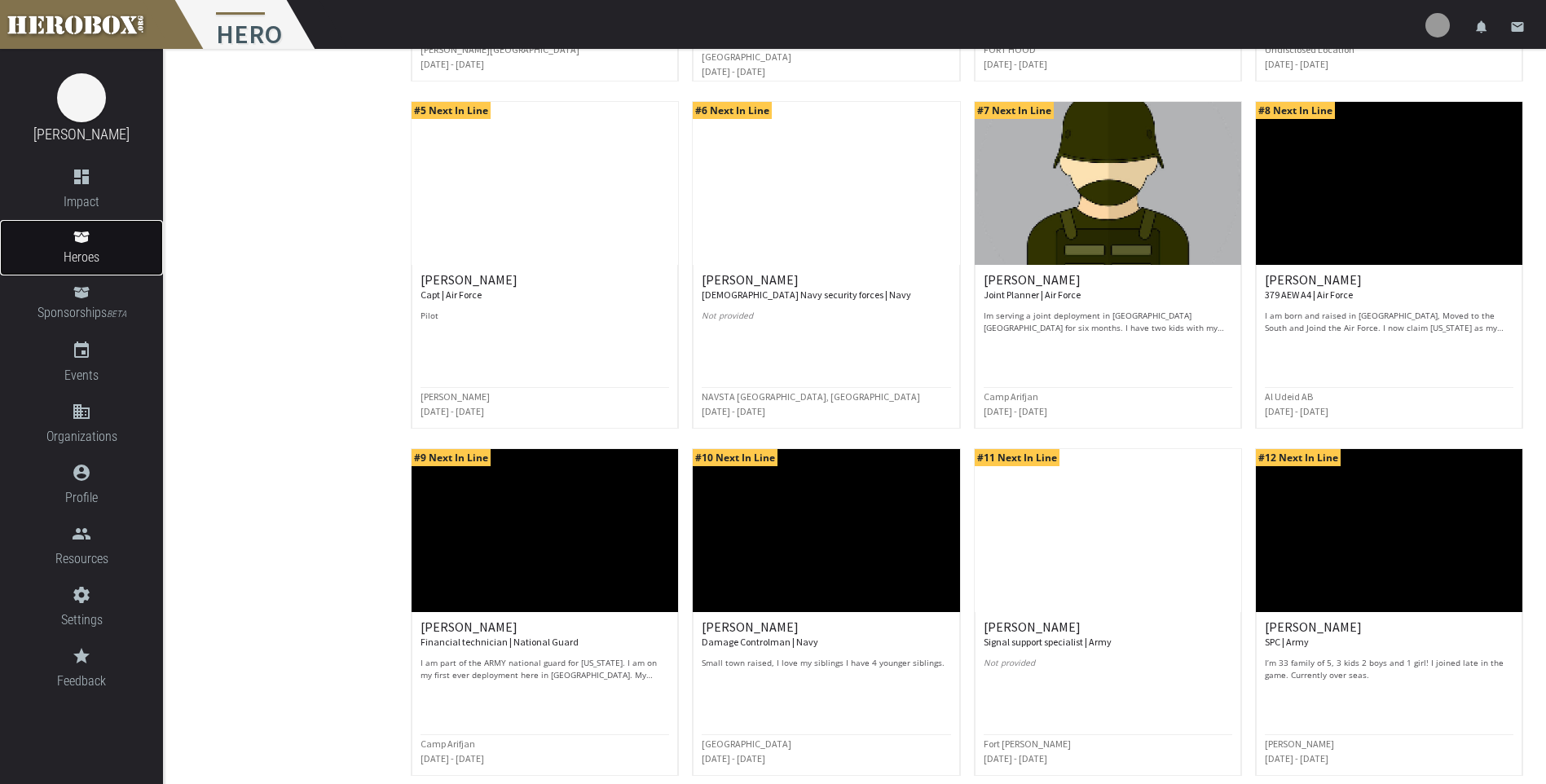
scroll to position [489, 0]
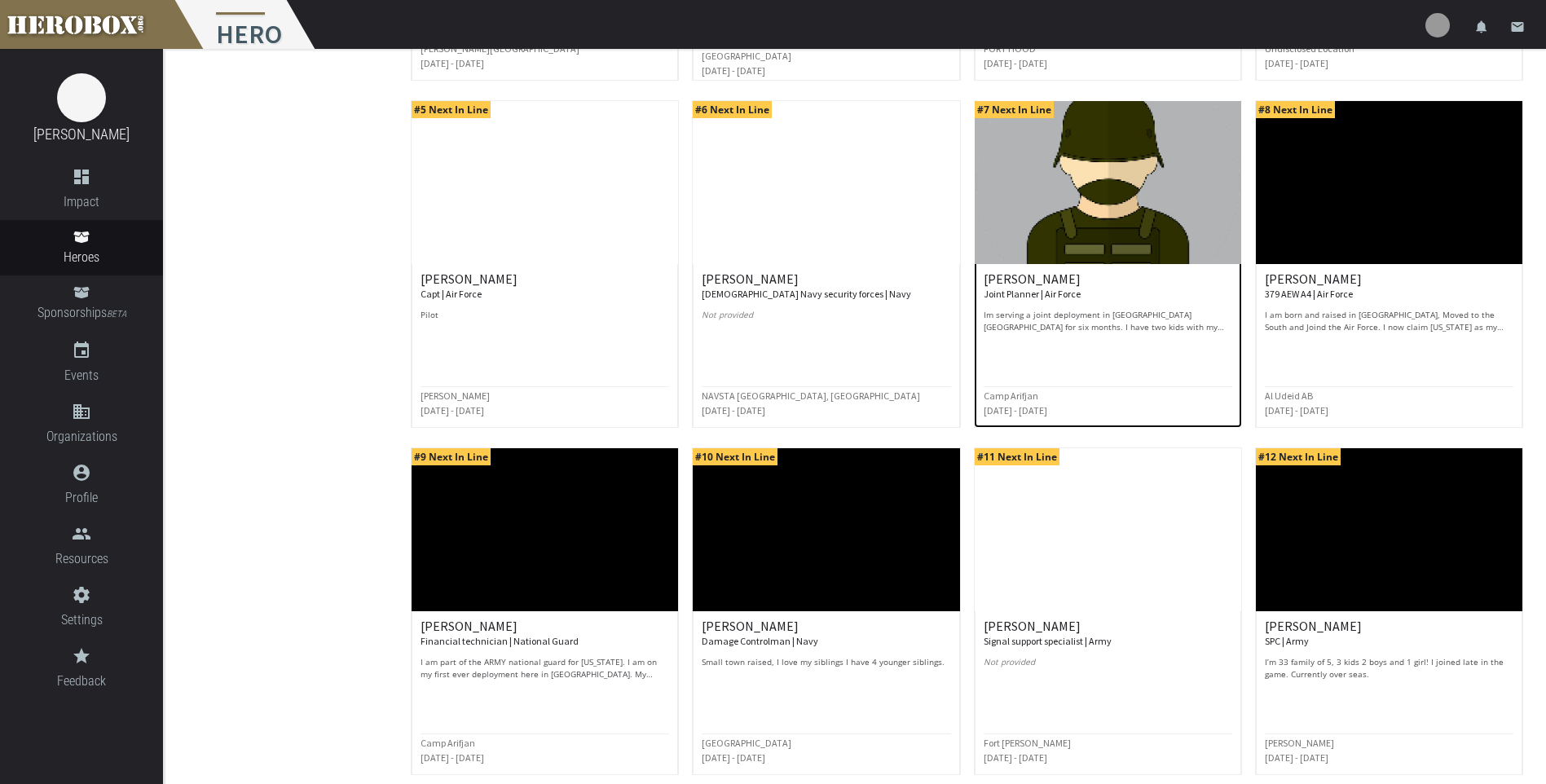
click at [1063, 322] on p "Im serving a joint deployment in [GEOGRAPHIC_DATA] [GEOGRAPHIC_DATA] for six mo…" at bounding box center [1108, 321] width 249 height 25
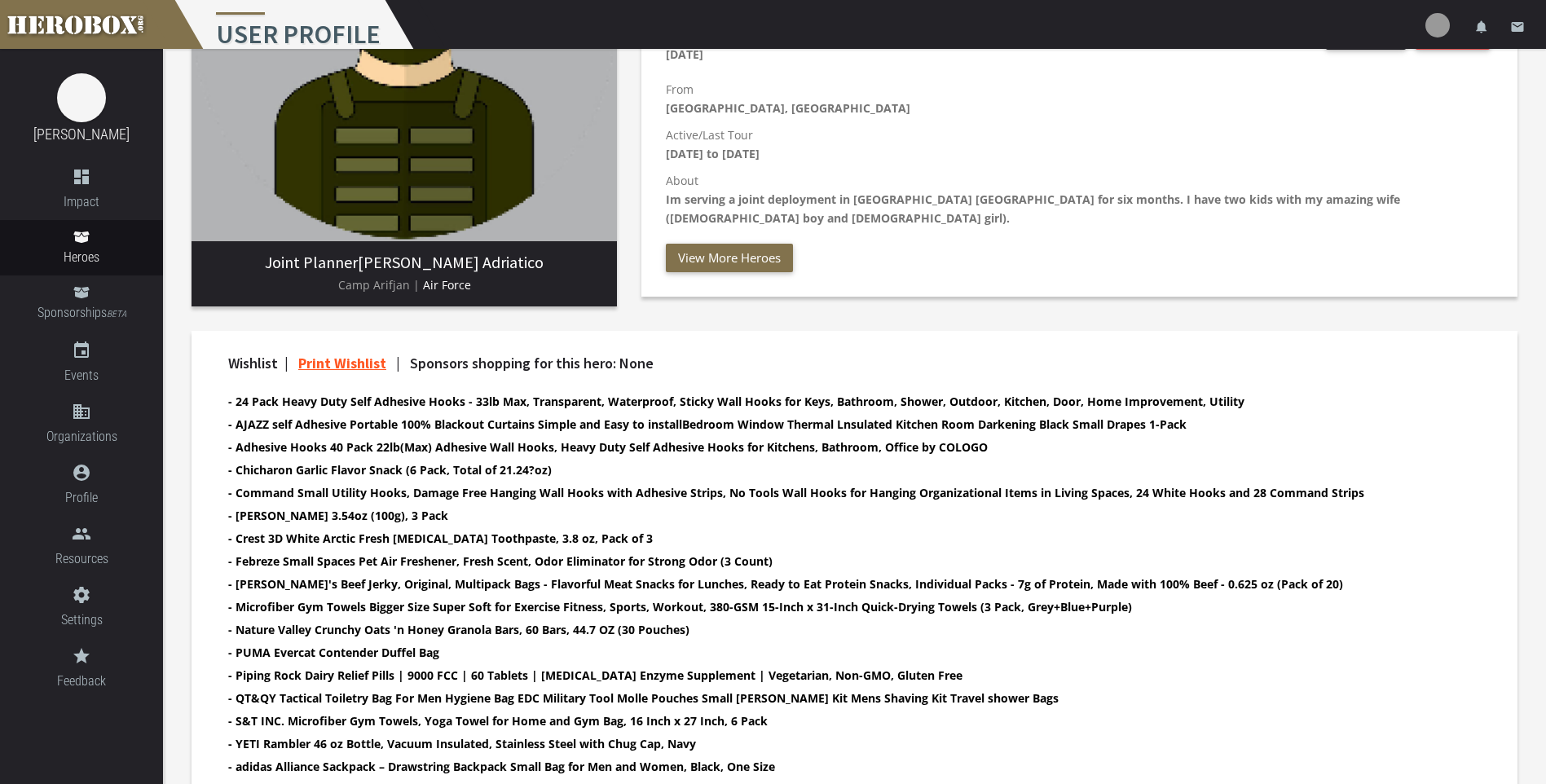
scroll to position [326, 0]
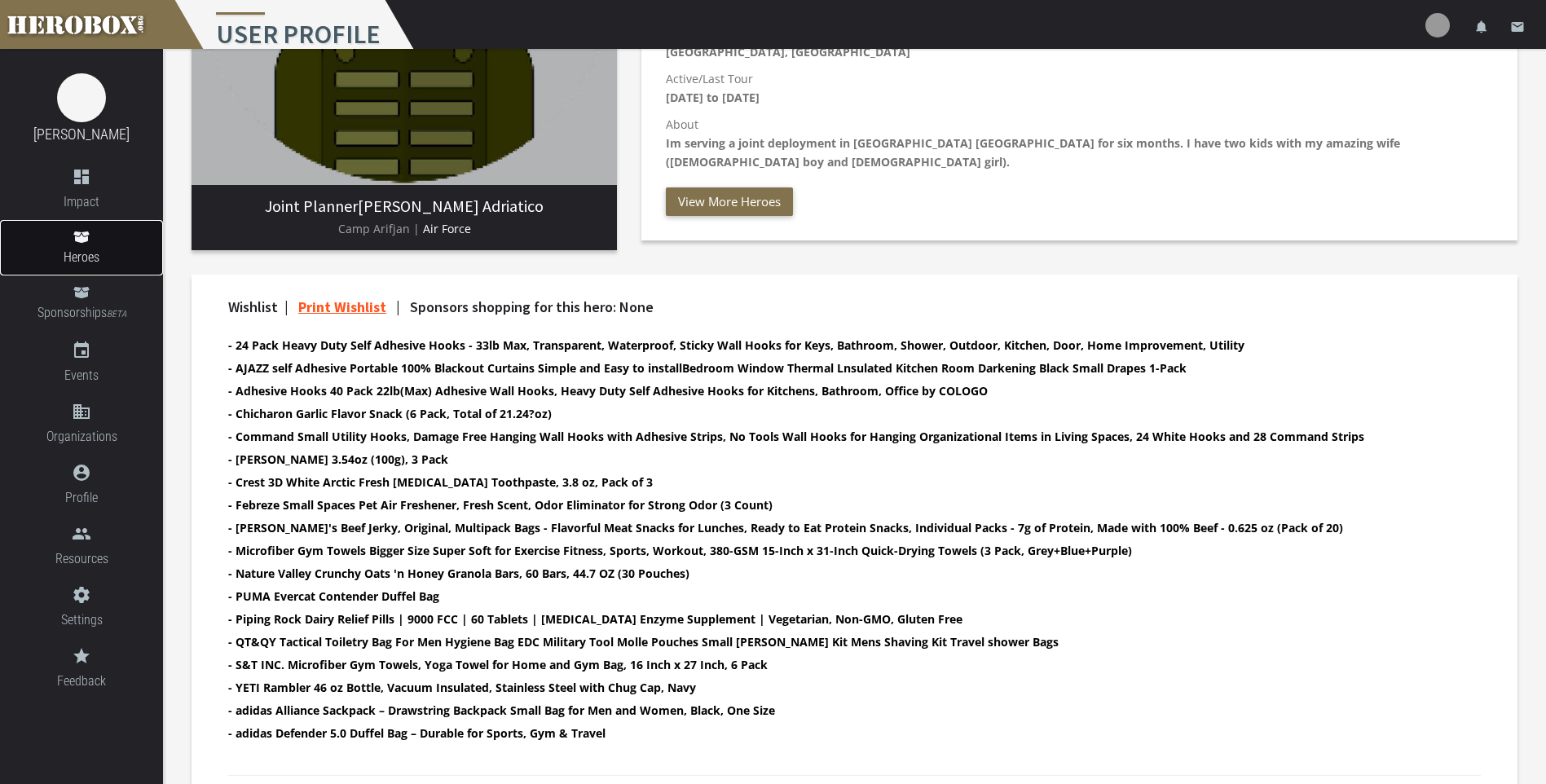
click at [74, 244] on link "Heroes" at bounding box center [81, 247] width 163 height 55
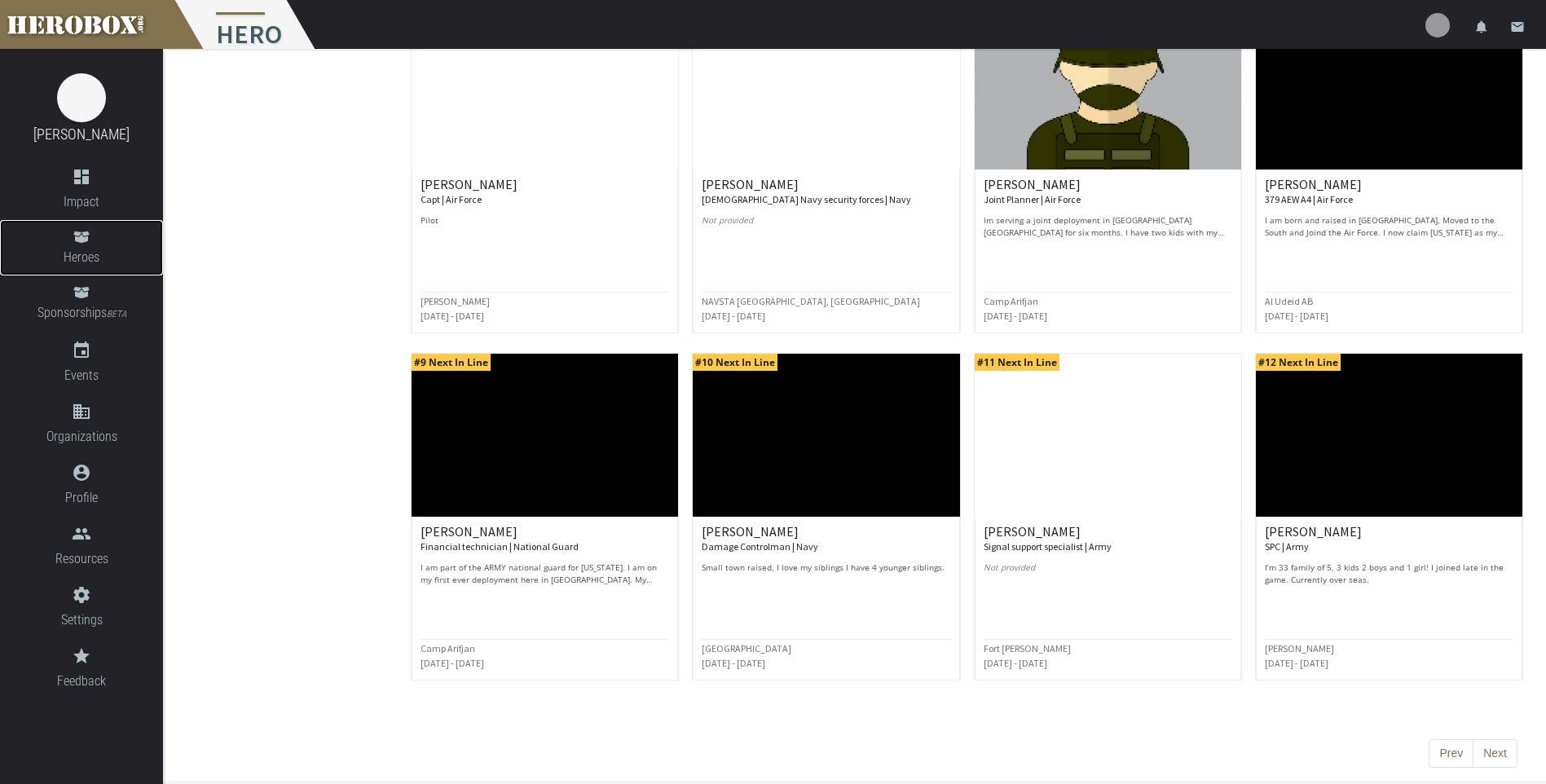
scroll to position [585, 0]
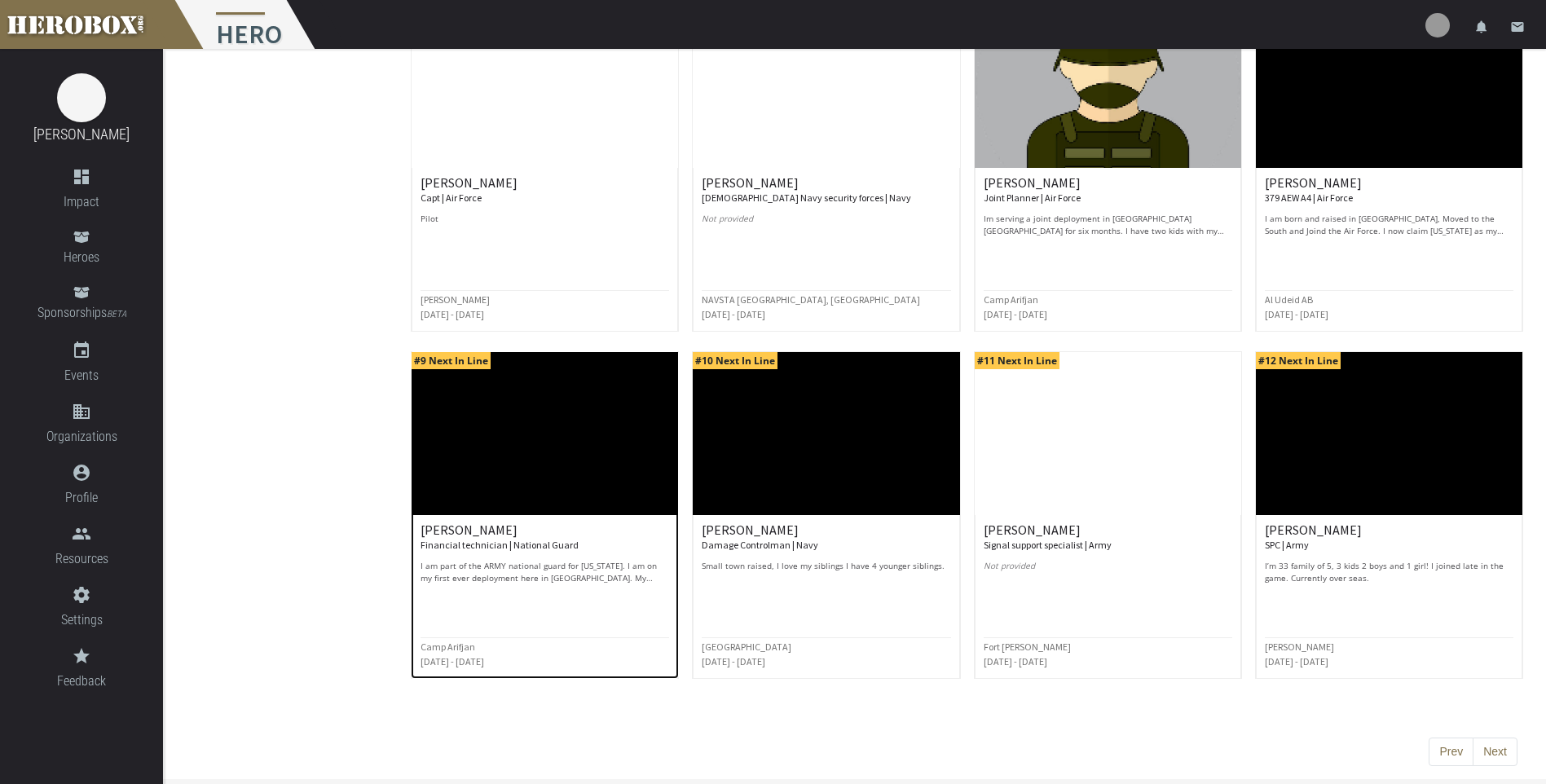
click at [452, 641] on small "Camp Arifjan" at bounding box center [448, 646] width 54 height 12
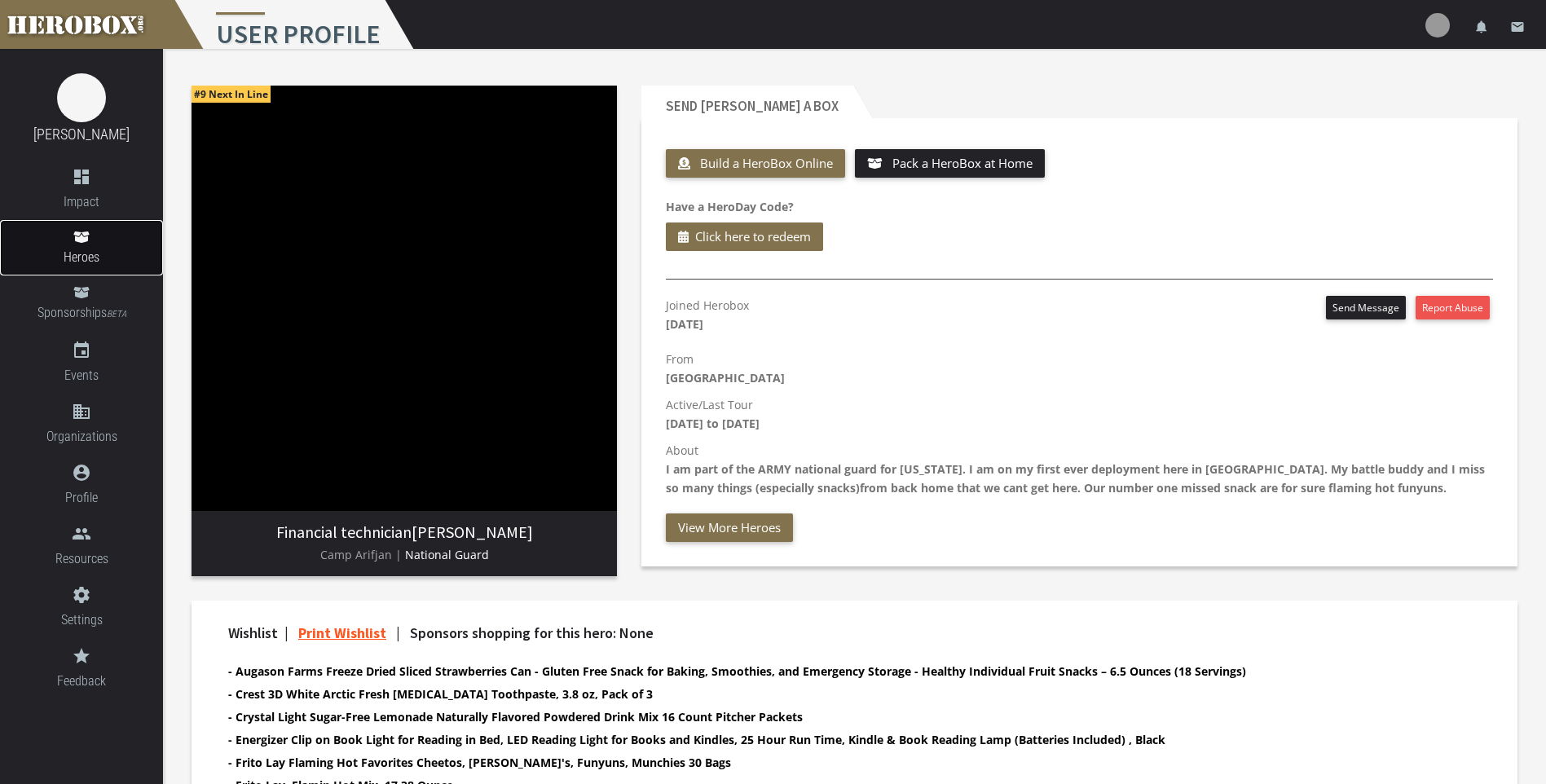
click at [85, 241] on icon at bounding box center [81, 237] width 15 height 11
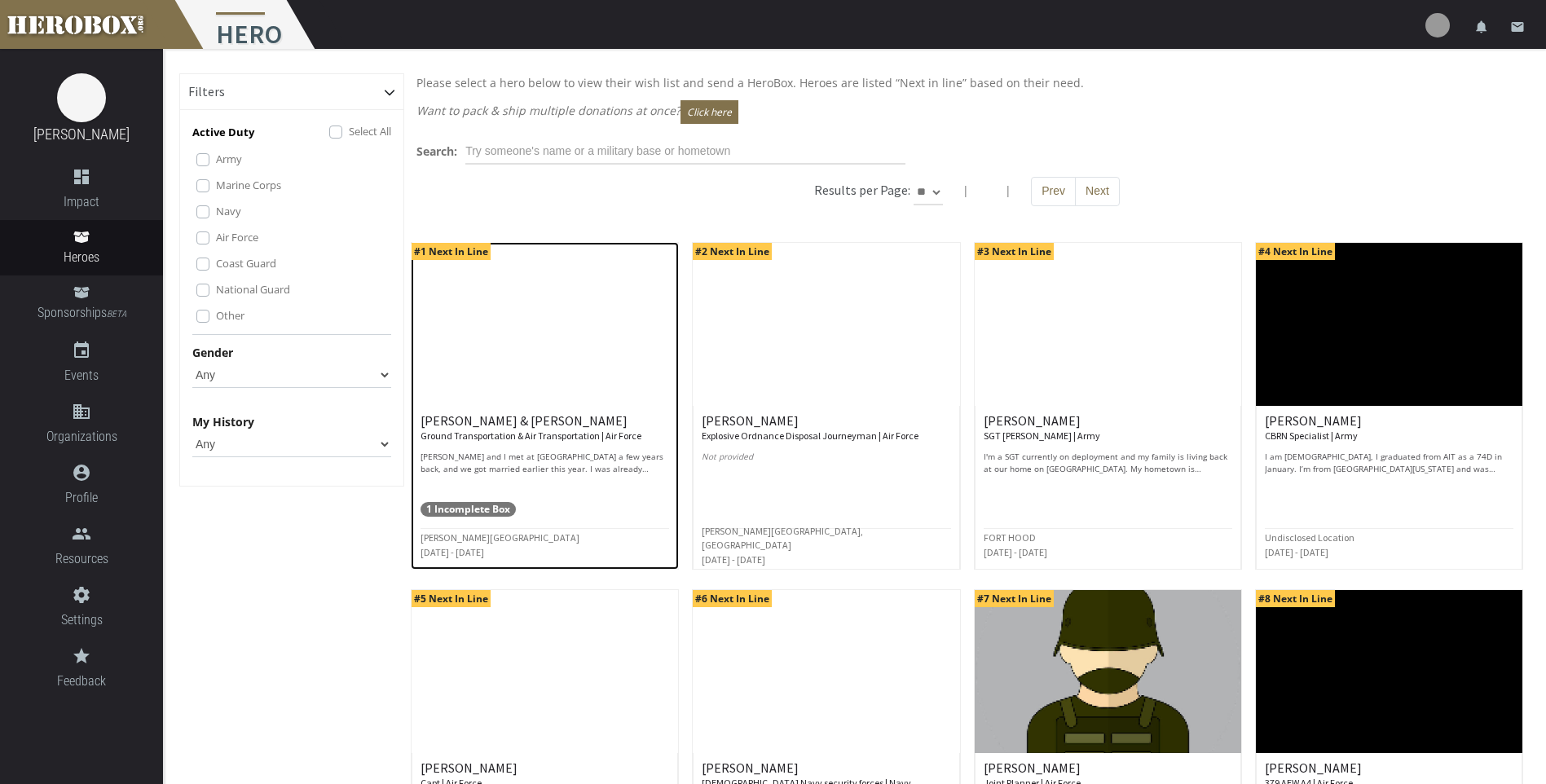
click at [488, 438] on small "Ground Transportation & Air Transportation | Air Force" at bounding box center [530, 435] width 220 height 12
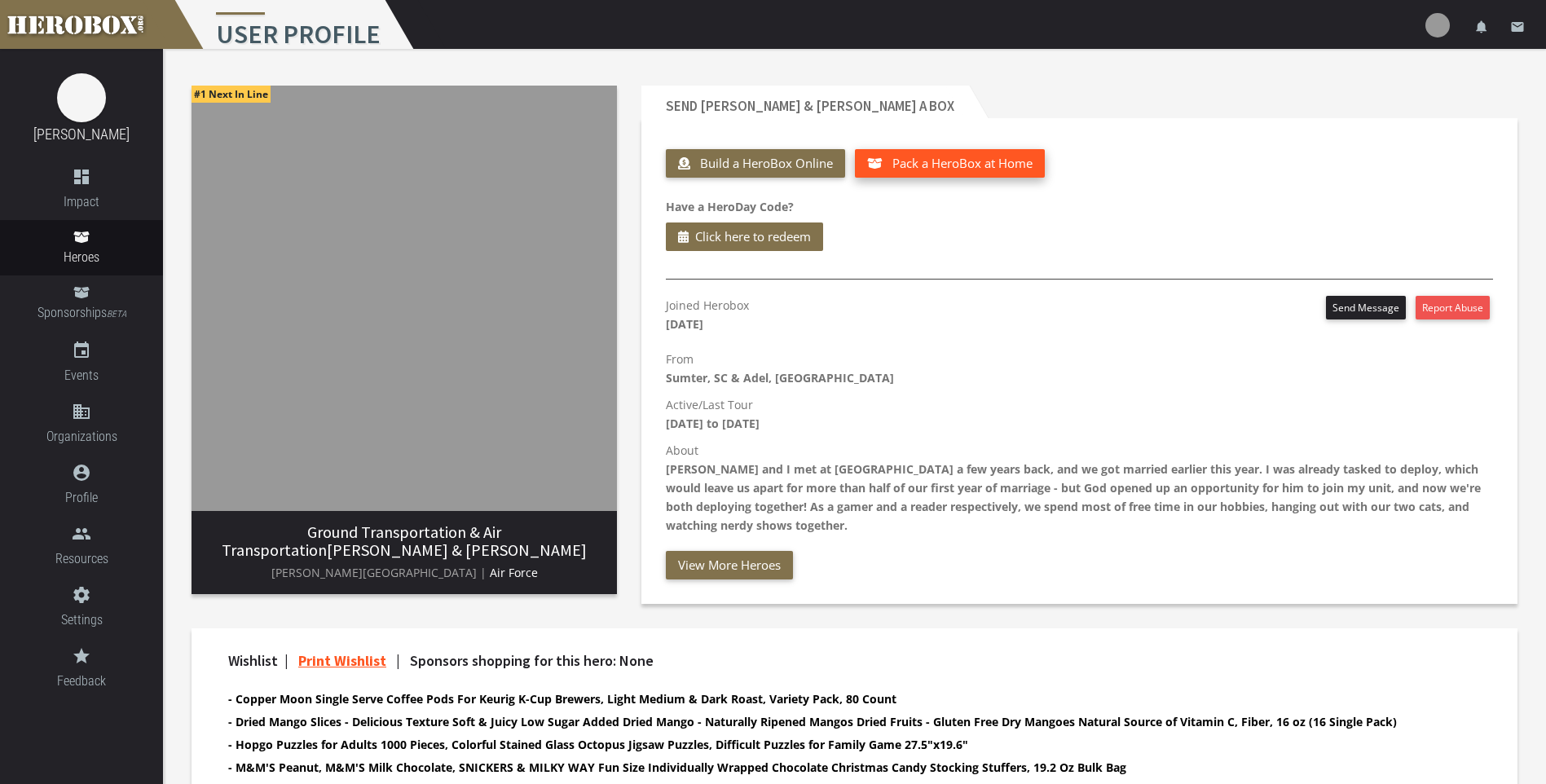
click at [1006, 159] on span "Pack a HeroBox at Home" at bounding box center [962, 163] width 140 height 16
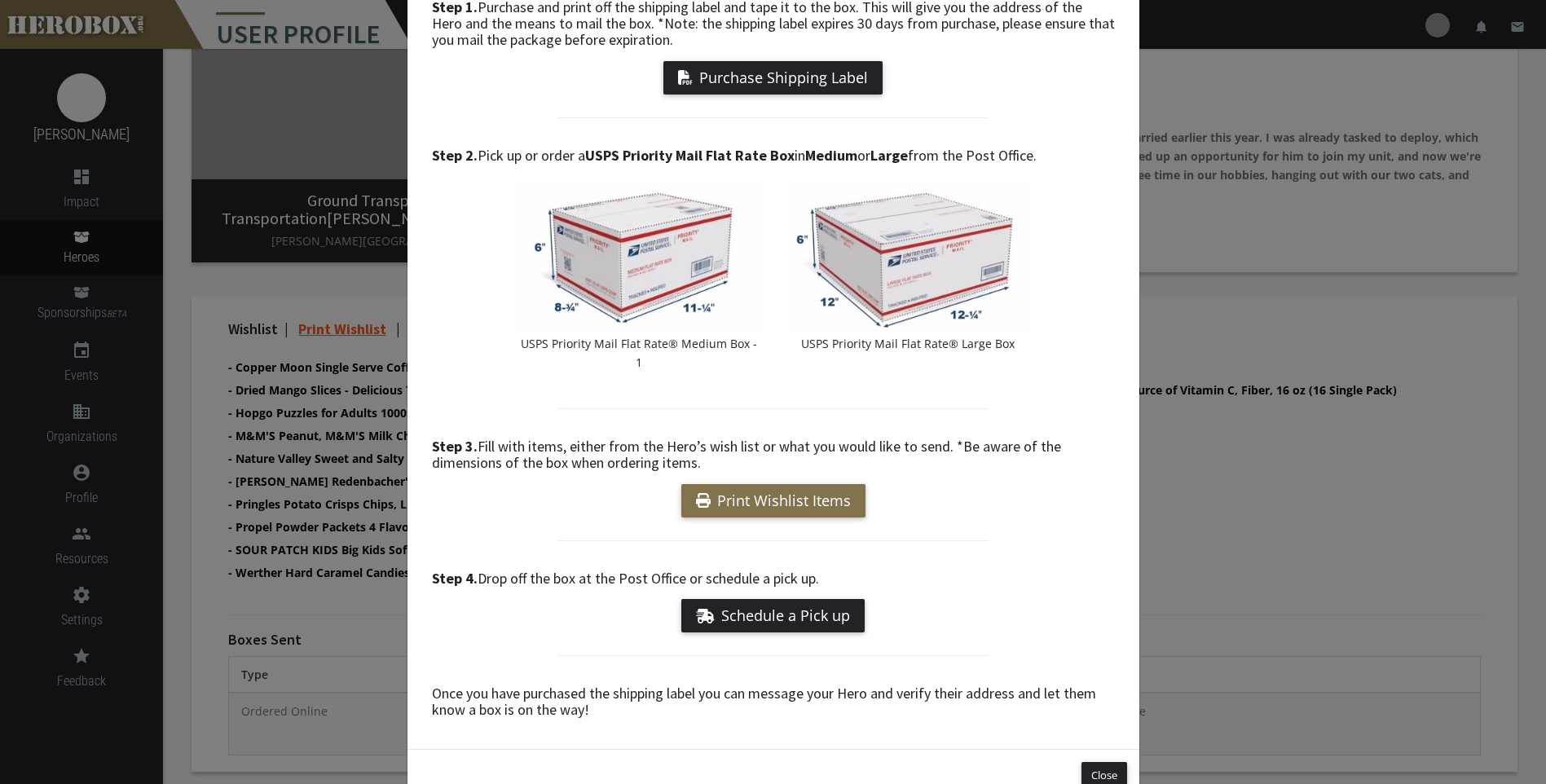
scroll to position [152, 0]
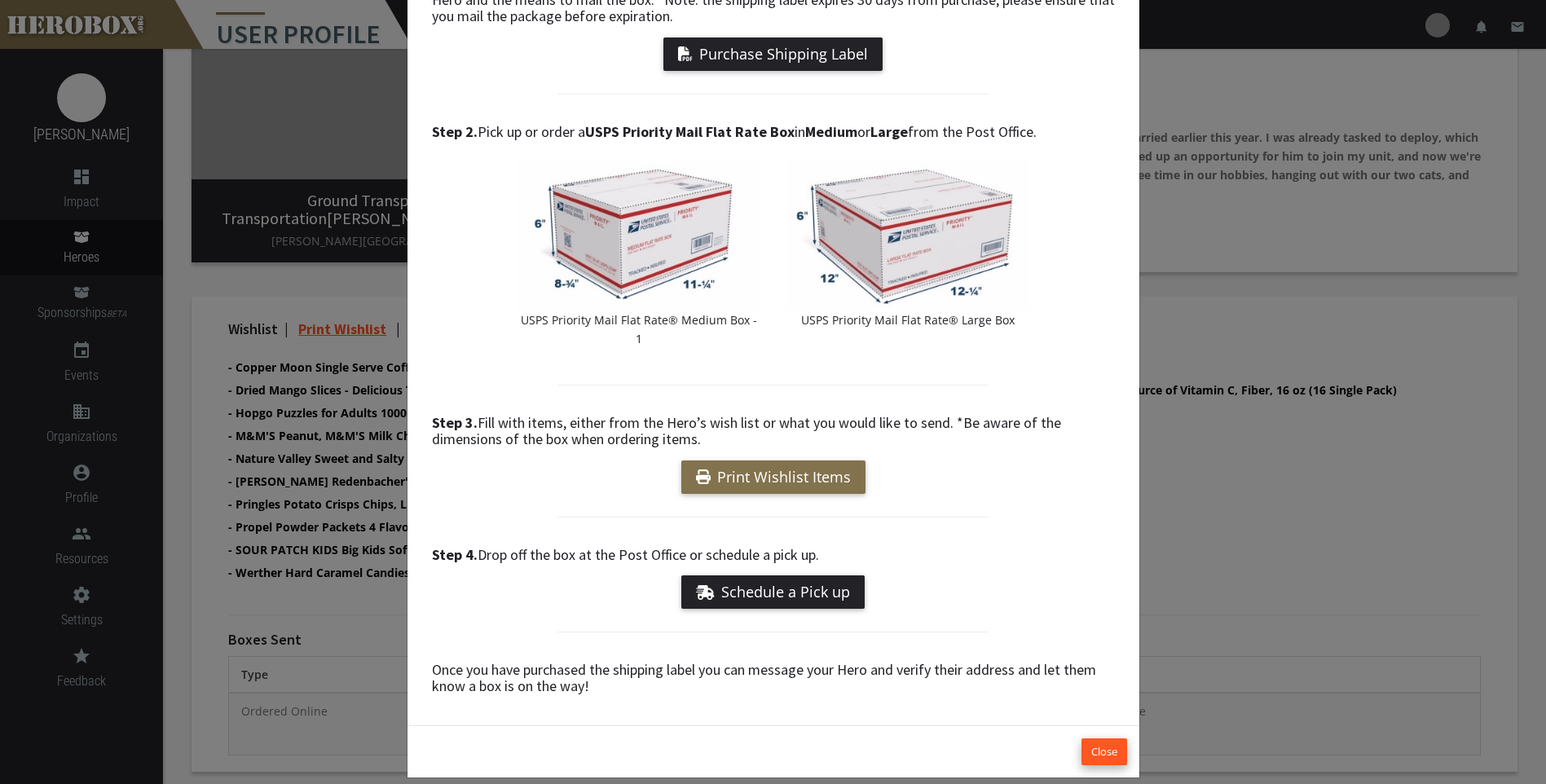
click at [1097, 738] on button "Close" at bounding box center [1104, 752] width 46 height 27
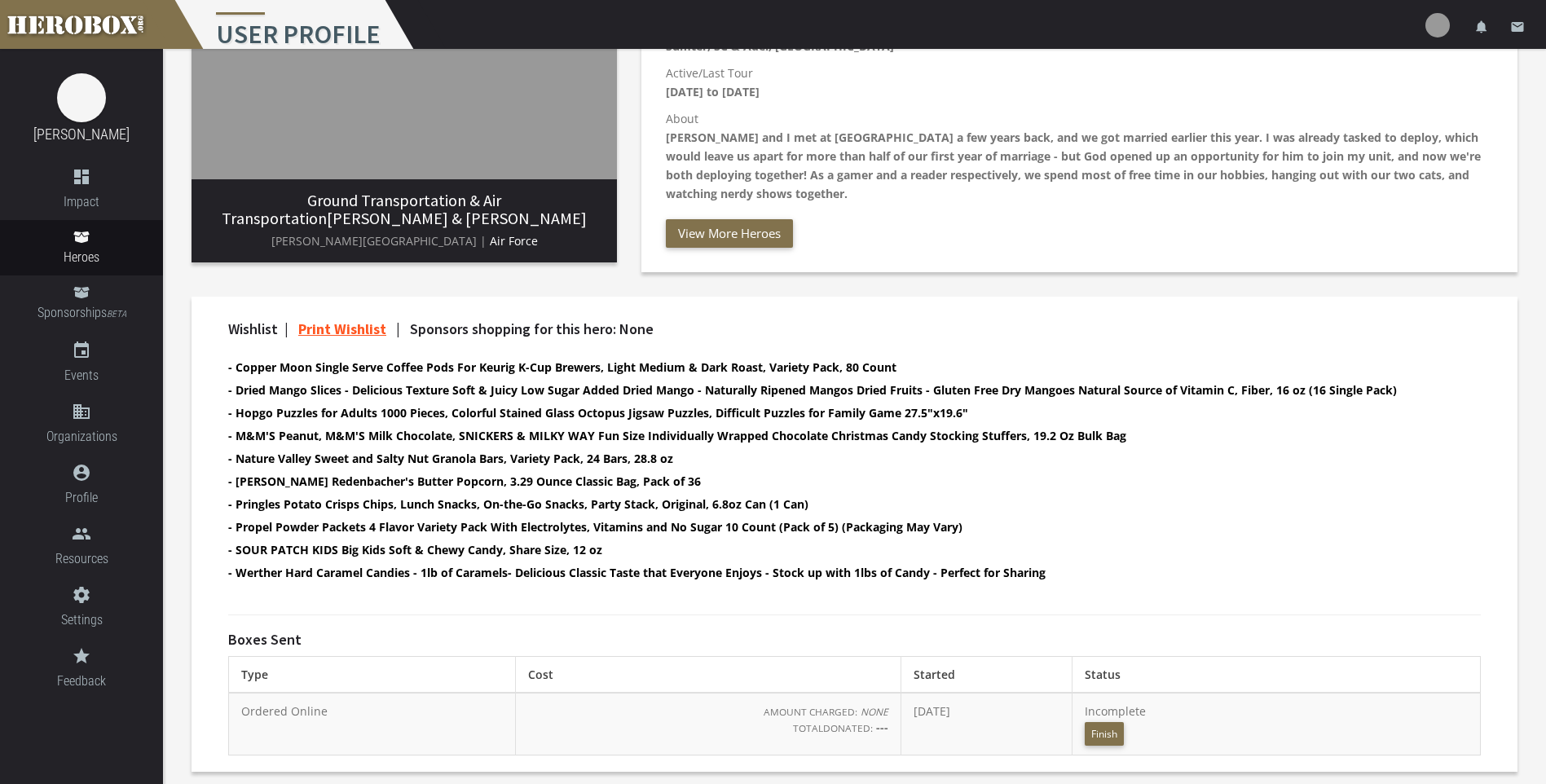
scroll to position [0, 0]
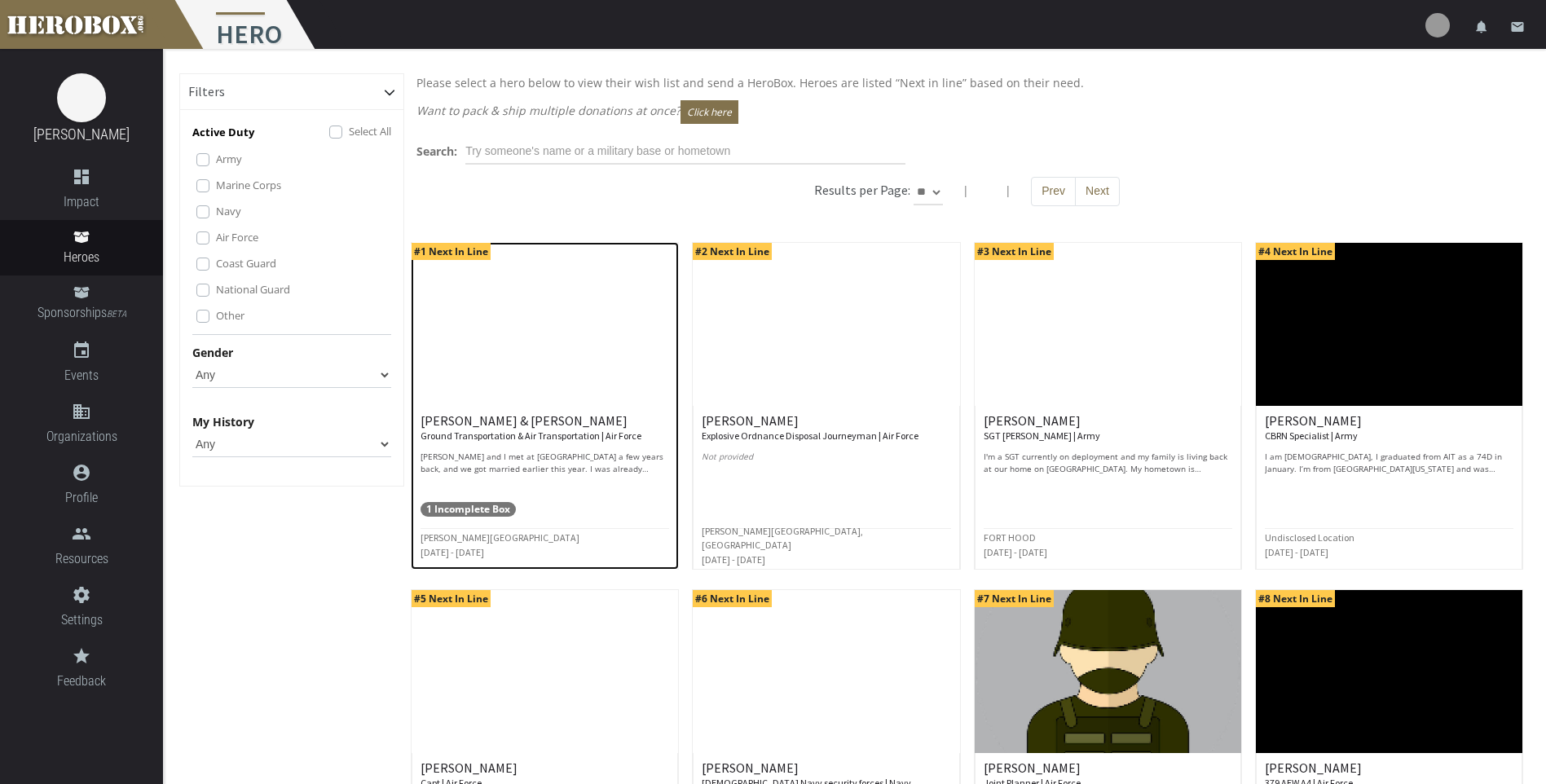
click at [561, 433] on small "Ground Transportation & Air Transportation | Air Force" at bounding box center [530, 435] width 220 height 12
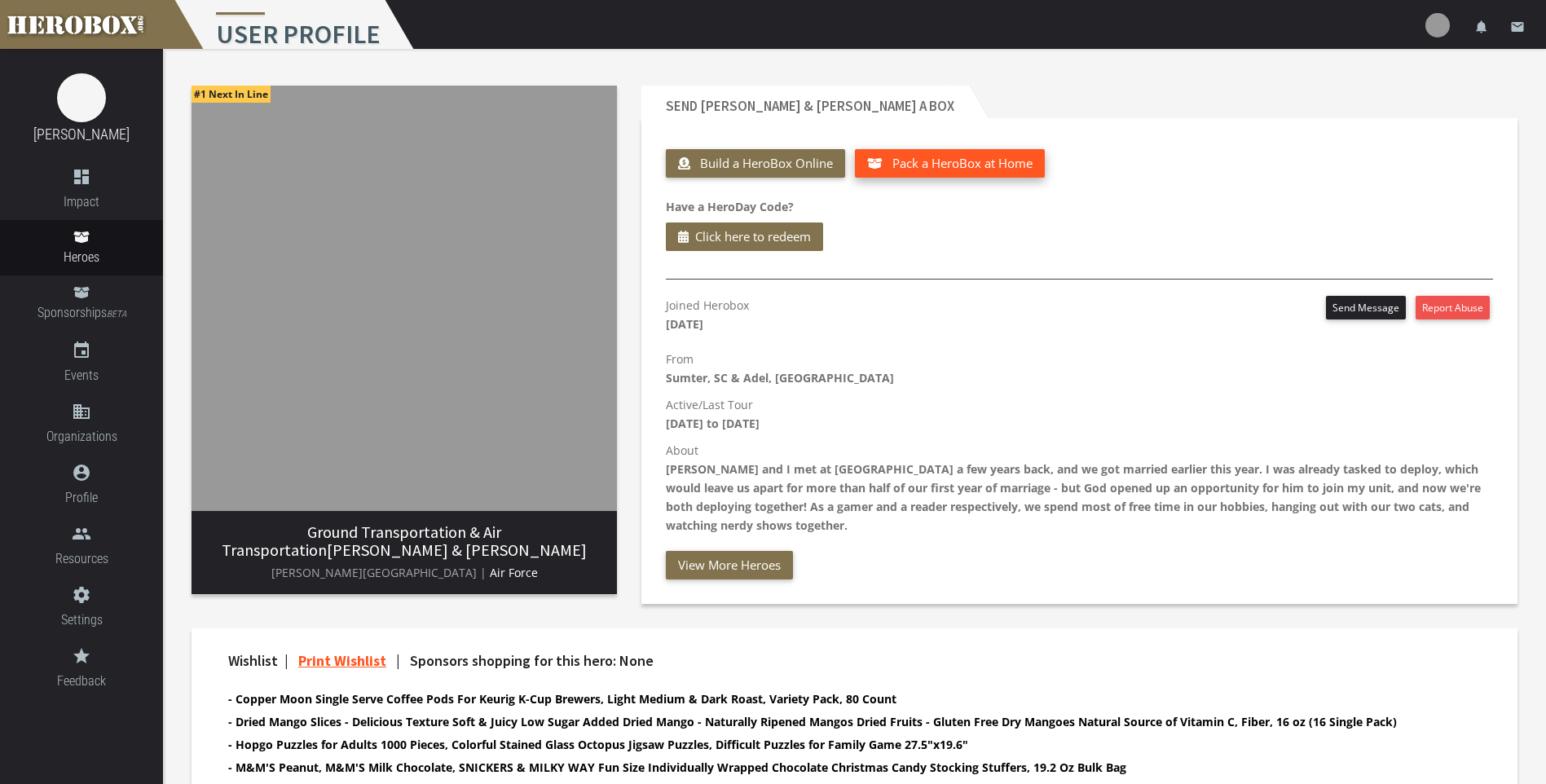
click at [988, 160] on span "Pack a HeroBox at Home" at bounding box center [962, 163] width 140 height 16
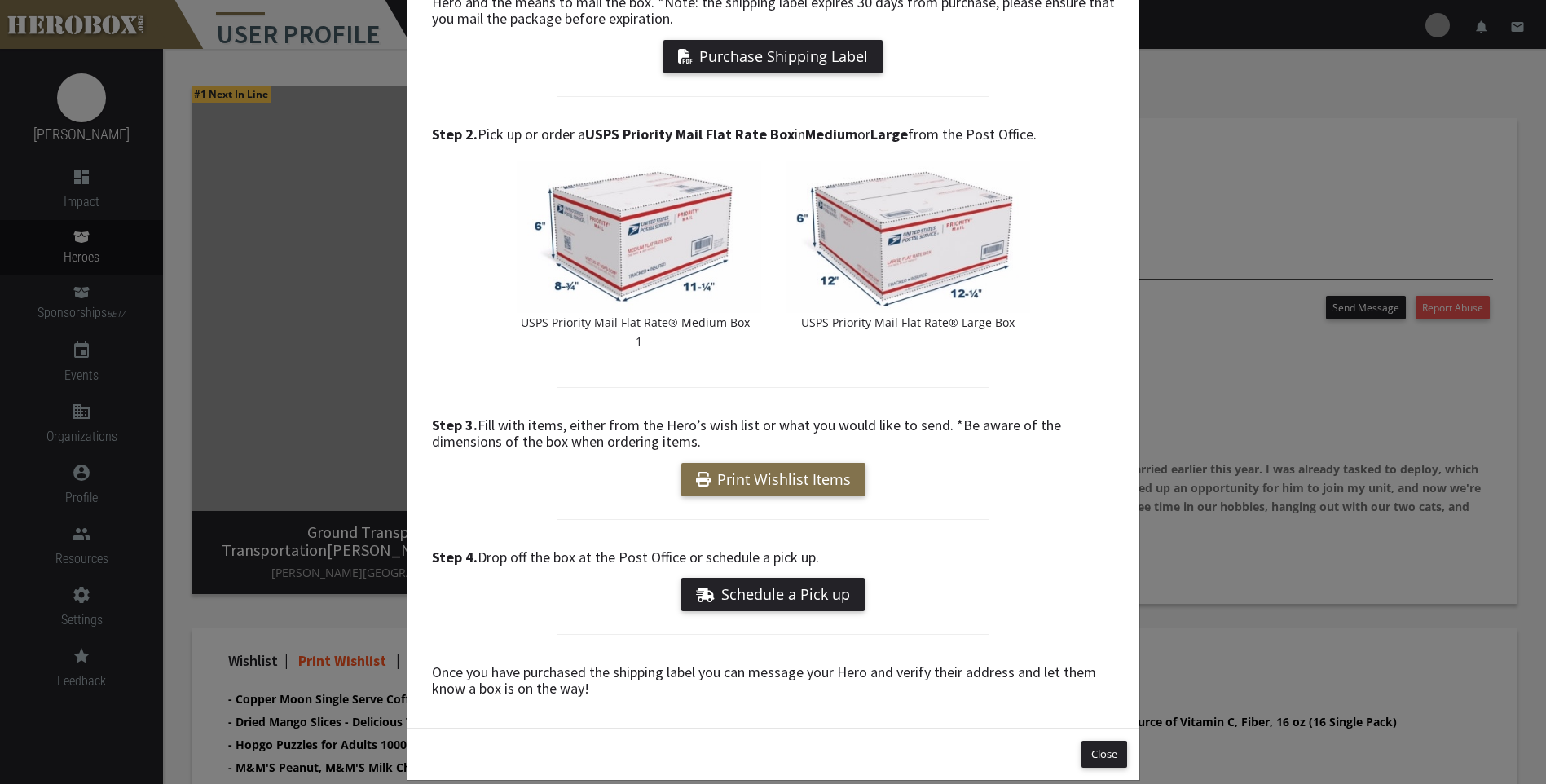
scroll to position [152, 0]
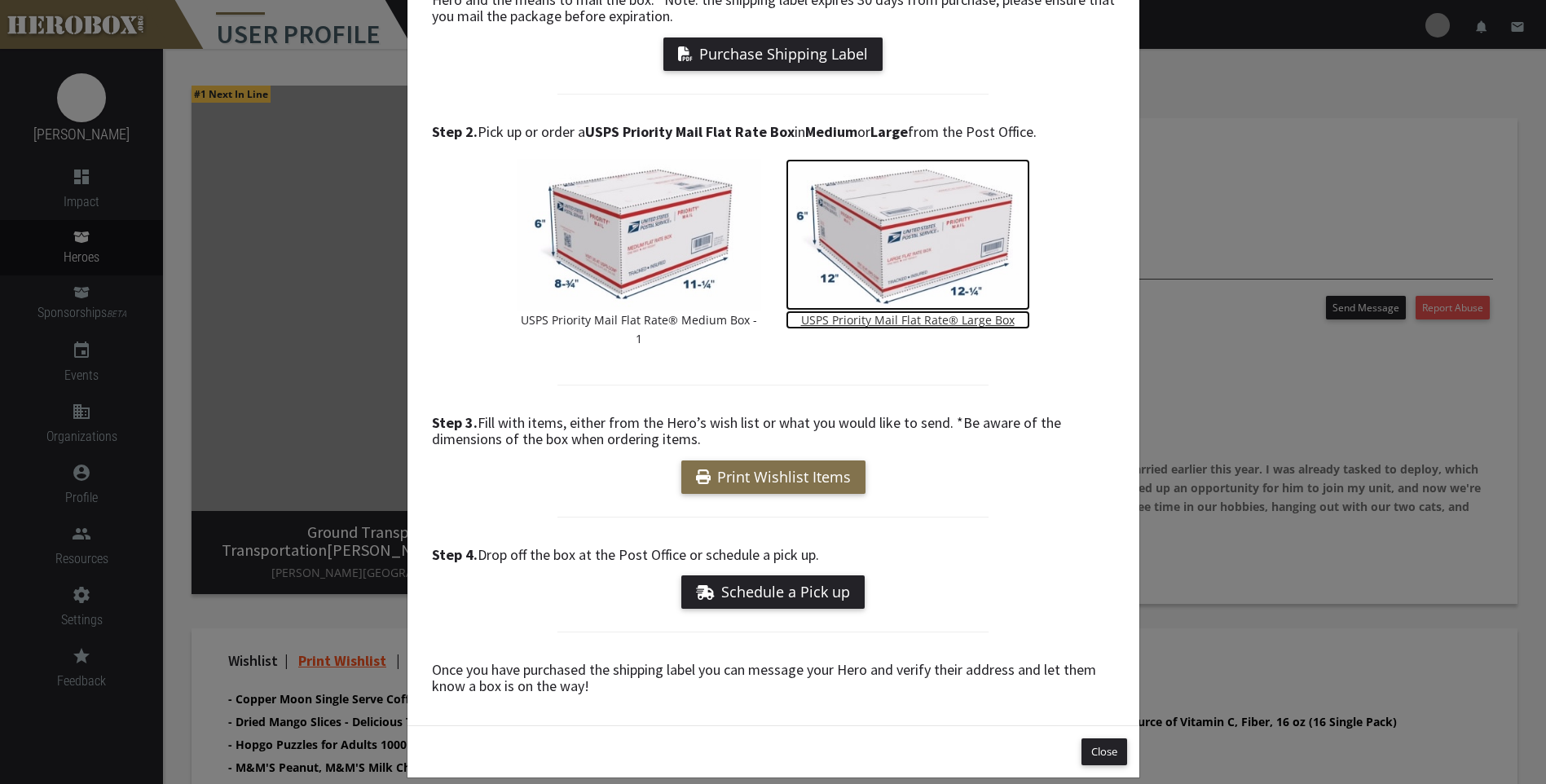
click at [858, 282] on img at bounding box center [908, 235] width 244 height 152
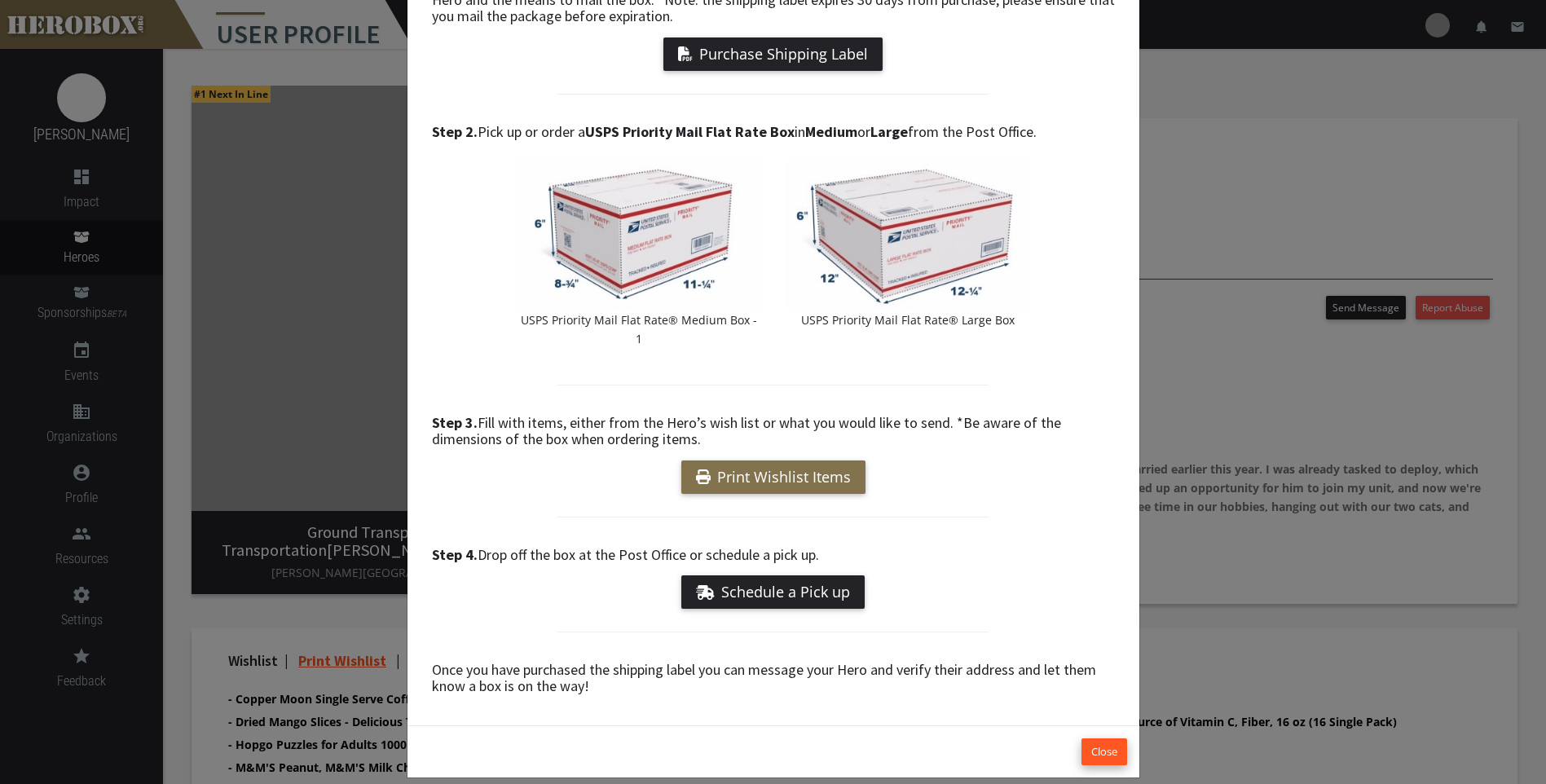
click at [1091, 738] on button "Close" at bounding box center [1104, 752] width 46 height 27
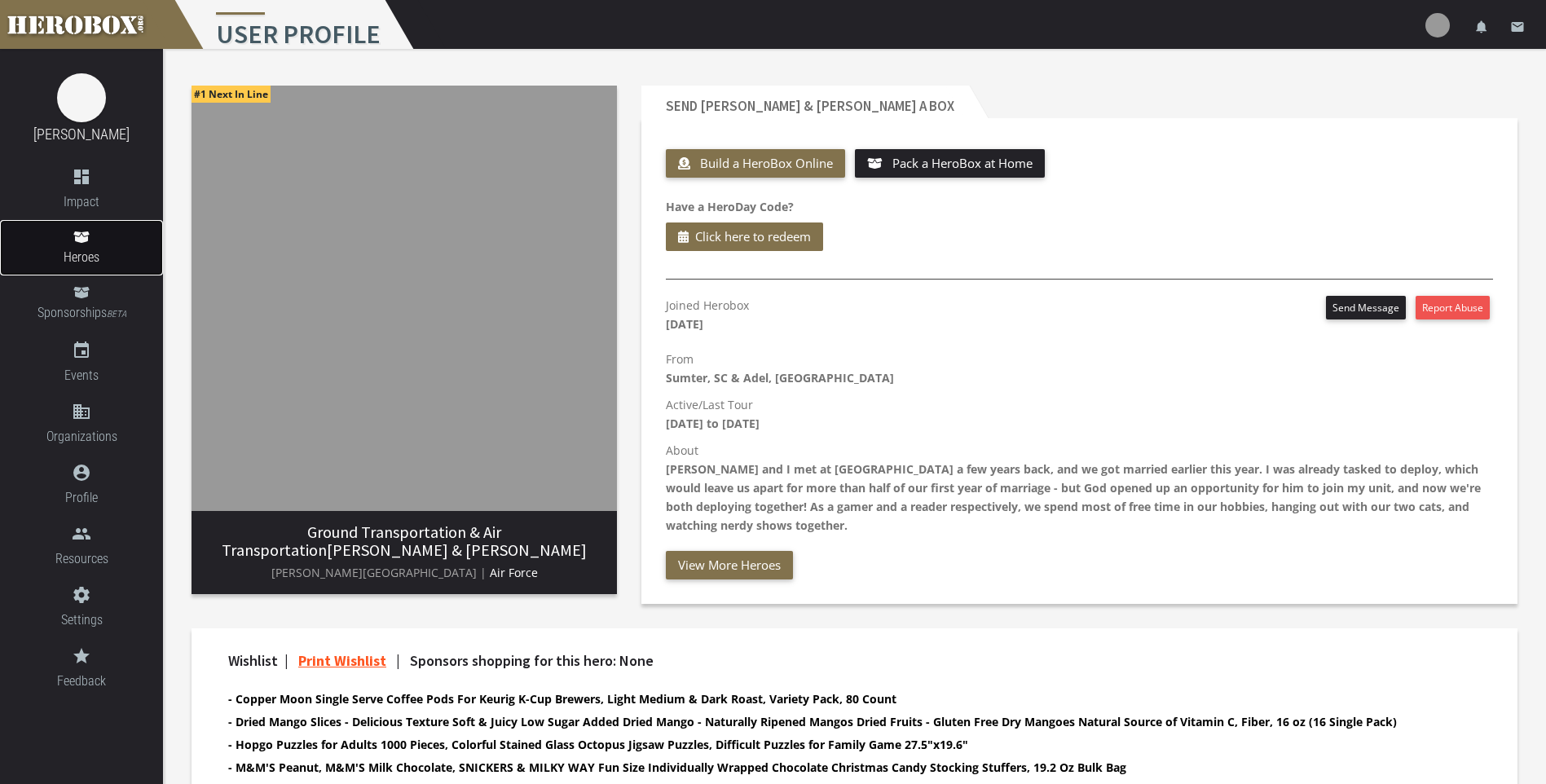
click at [71, 247] on span "Heroes" at bounding box center [81, 257] width 163 height 20
